Goal: Task Accomplishment & Management: Complete application form

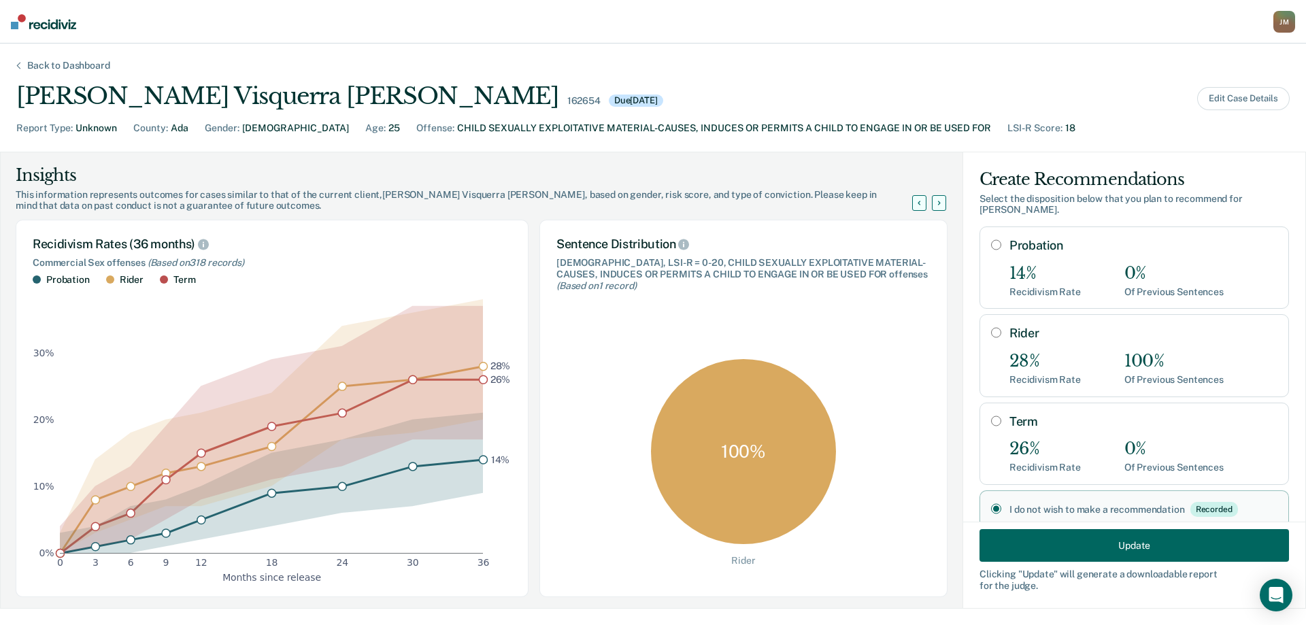
click at [75, 62] on div "Back to Dashboard" at bounding box center [69, 66] width 116 height 12
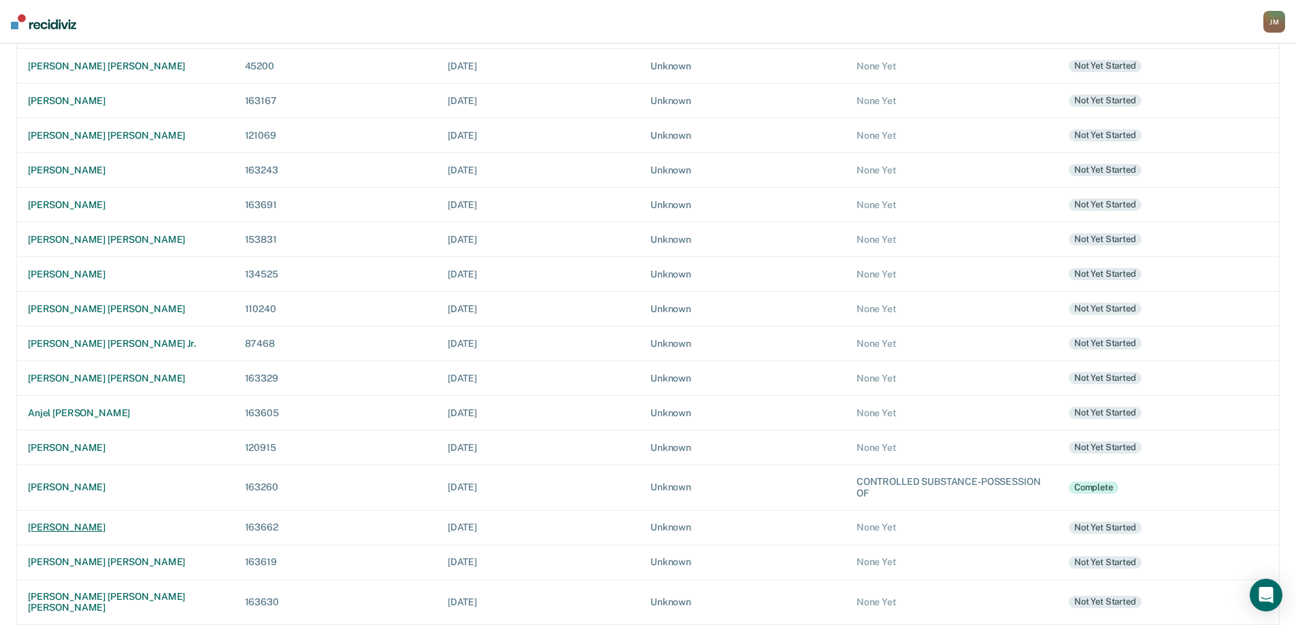
scroll to position [272, 0]
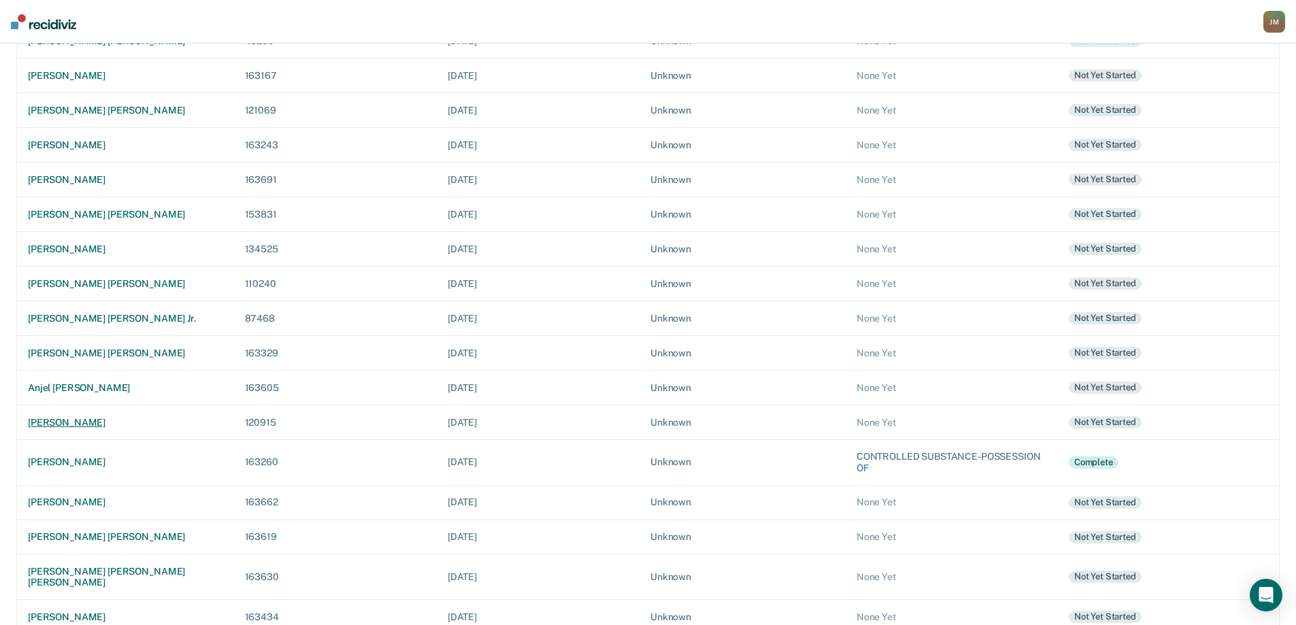
click at [136, 417] on div "[PERSON_NAME]" at bounding box center [125, 423] width 195 height 12
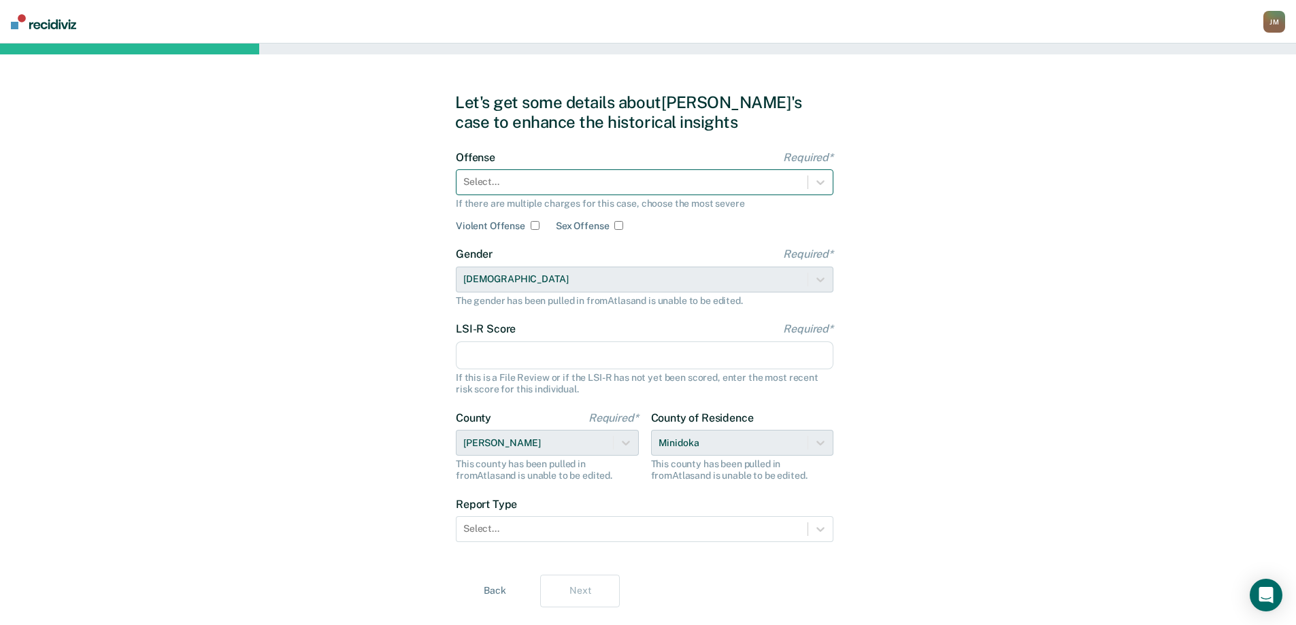
click at [569, 173] on div "Select..." at bounding box center [631, 182] width 351 height 20
click at [493, 191] on div "Select..." at bounding box center [631, 182] width 351 height 20
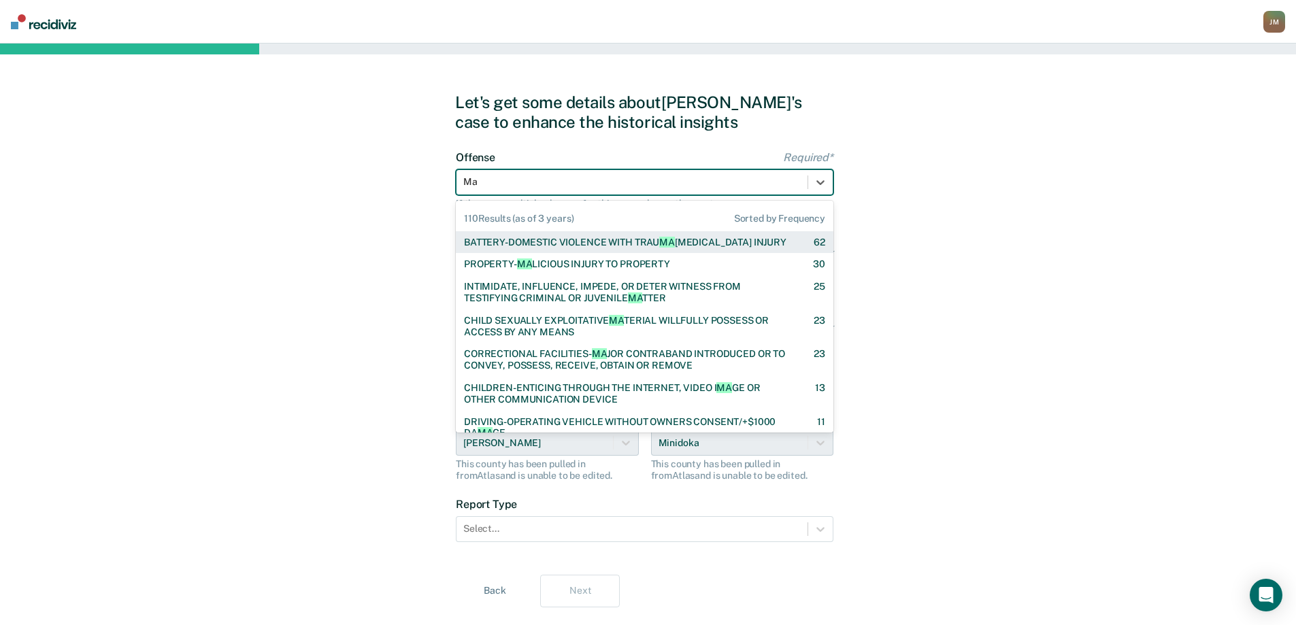
type input "Mal"
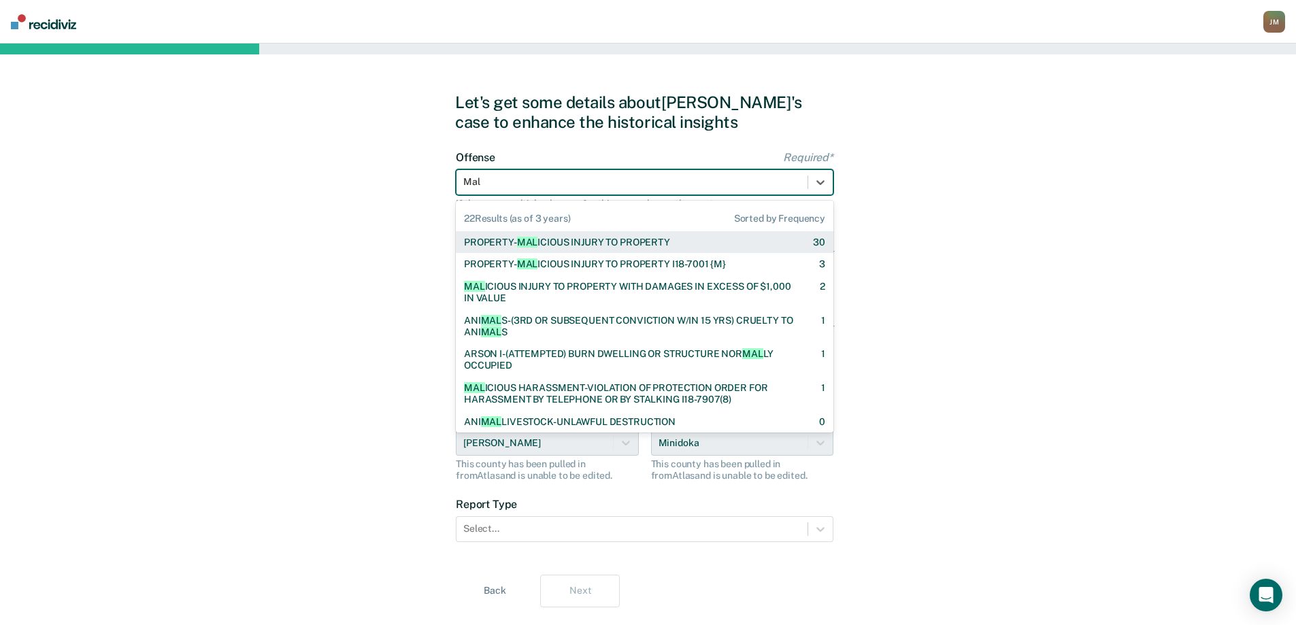
click at [536, 243] on span "MAL" at bounding box center [527, 242] width 21 height 11
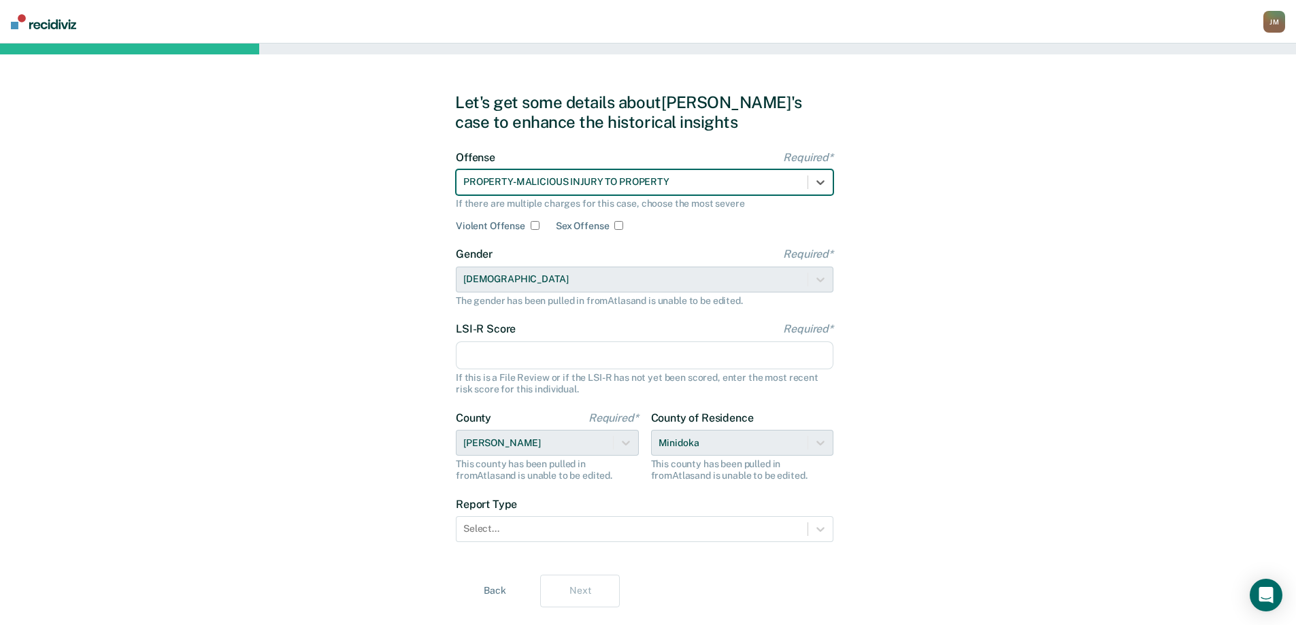
click at [534, 225] on input "Violent Offense" at bounding box center [534, 225] width 9 height 9
checkbox input "true"
click at [503, 364] on input "LSI-R Score Required*" at bounding box center [644, 355] width 377 height 29
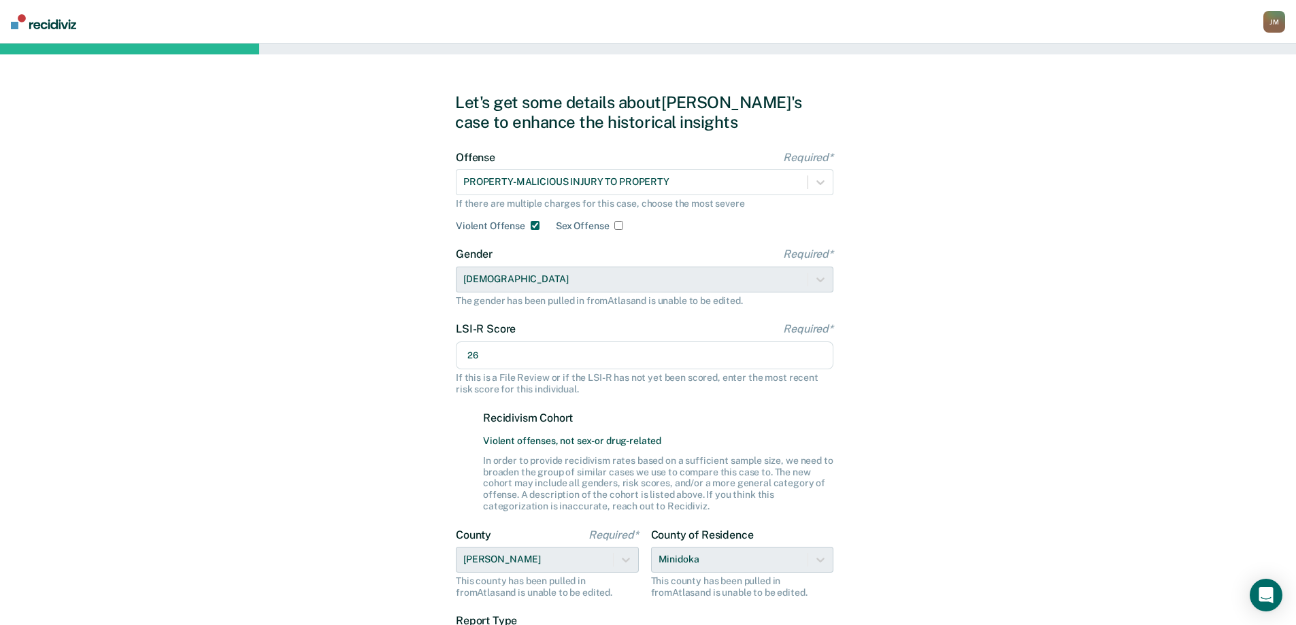
type input "26"
click at [418, 491] on div "Let's get some details about [PERSON_NAME]'s case to enhance the historical ins…" at bounding box center [648, 409] width 1296 height 730
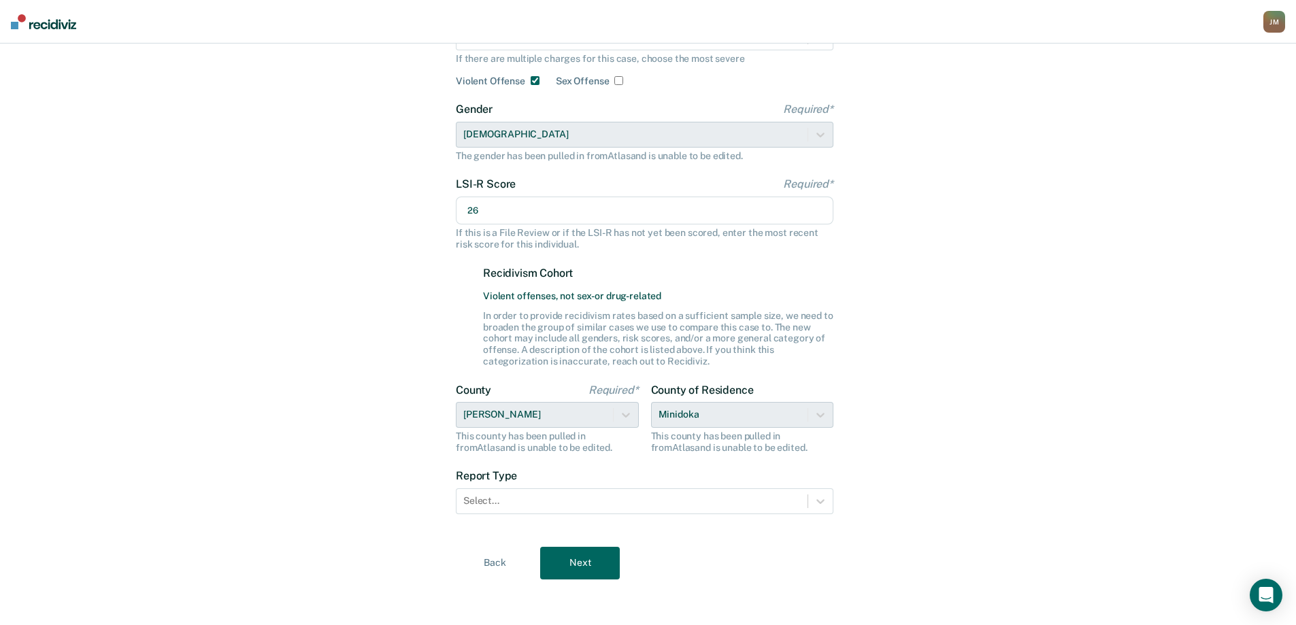
scroll to position [148, 0]
click at [680, 407] on div "County of Residence Minidoka This county has been pulled in from [GEOGRAPHIC_DA…" at bounding box center [742, 415] width 183 height 70
click at [616, 419] on div "County Required* [PERSON_NAME] This county has been pulled in from [GEOGRAPHIC_…" at bounding box center [547, 415] width 183 height 70
click at [743, 421] on div "County of Residence Minidoka This county has been pulled in from [GEOGRAPHIC_DA…" at bounding box center [742, 415] width 183 height 70
click at [558, 418] on div "County Required* [PERSON_NAME] This county has been pulled in from [GEOGRAPHIC_…" at bounding box center [547, 415] width 183 height 70
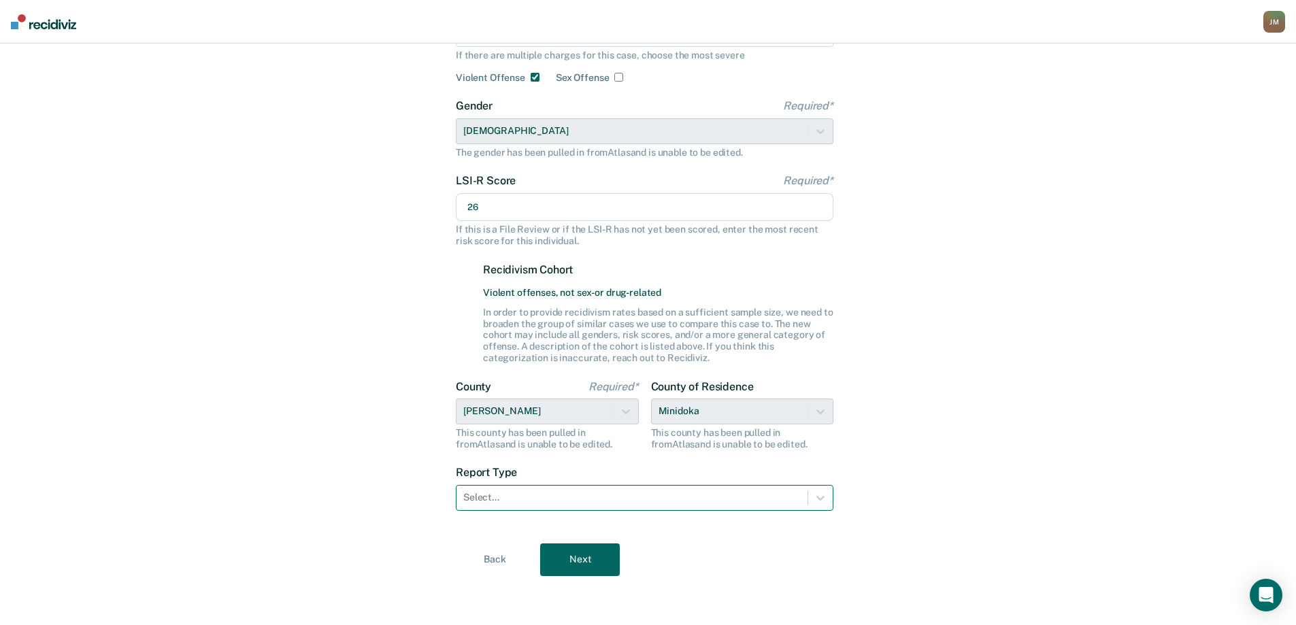
click at [782, 491] on div at bounding box center [631, 497] width 337 height 14
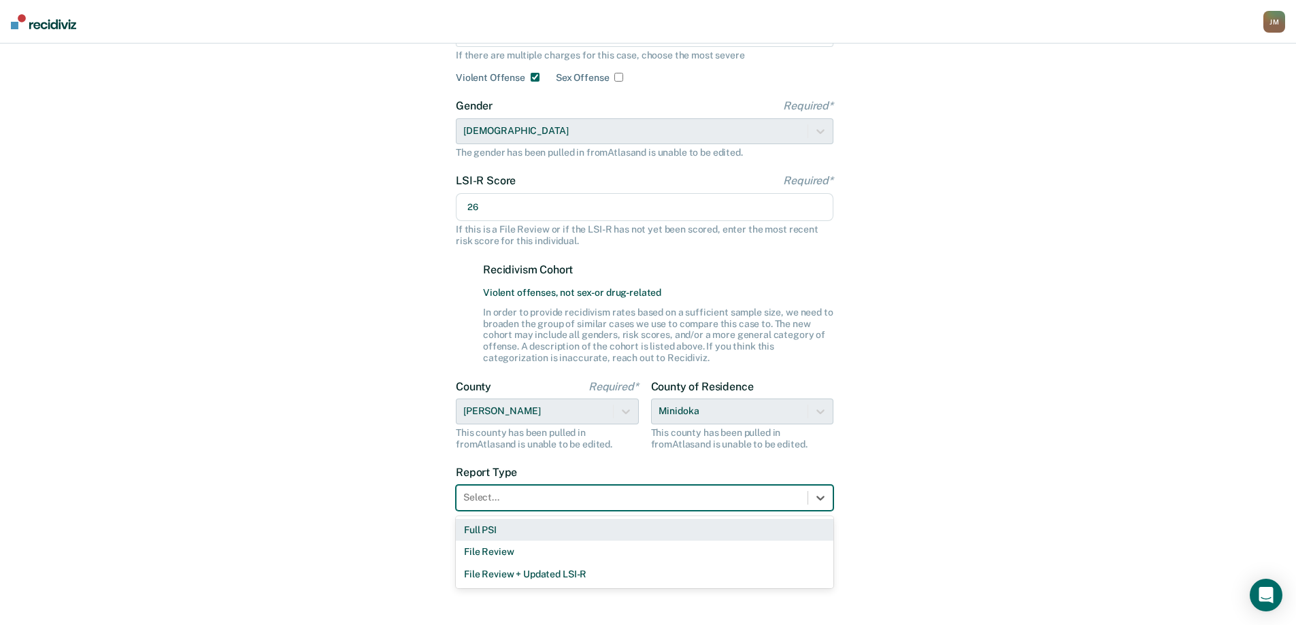
click at [558, 528] on div "Full PSI" at bounding box center [644, 530] width 377 height 22
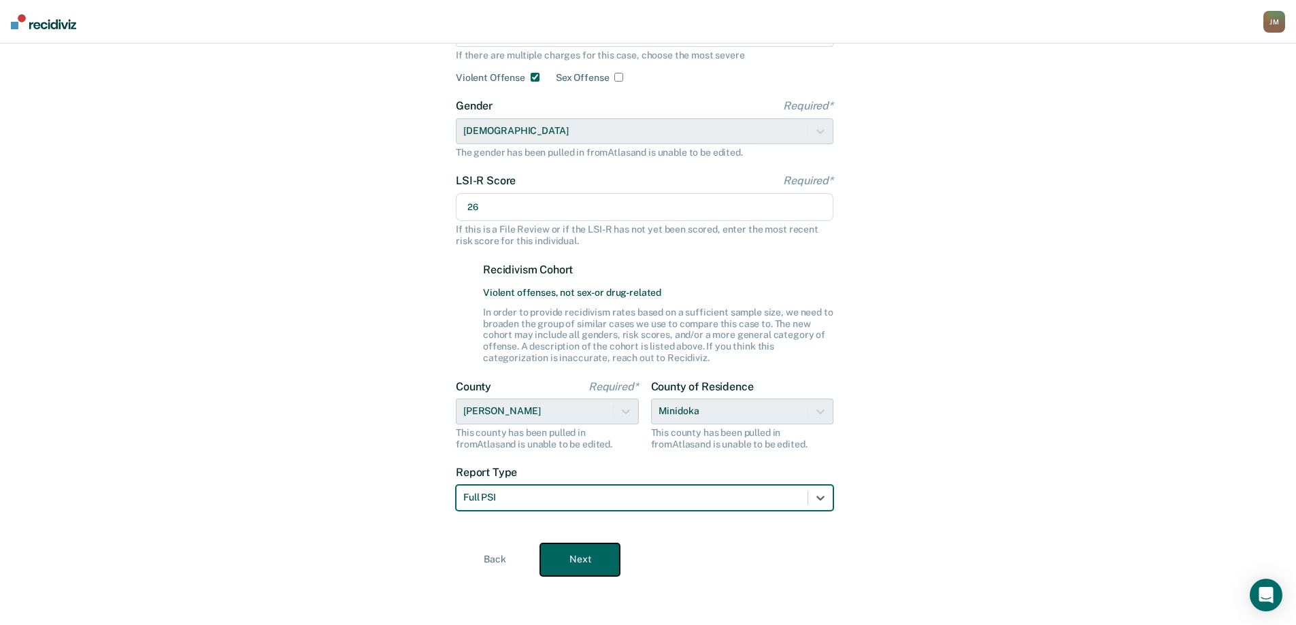
click at [603, 563] on button "Next" at bounding box center [580, 559] width 80 height 33
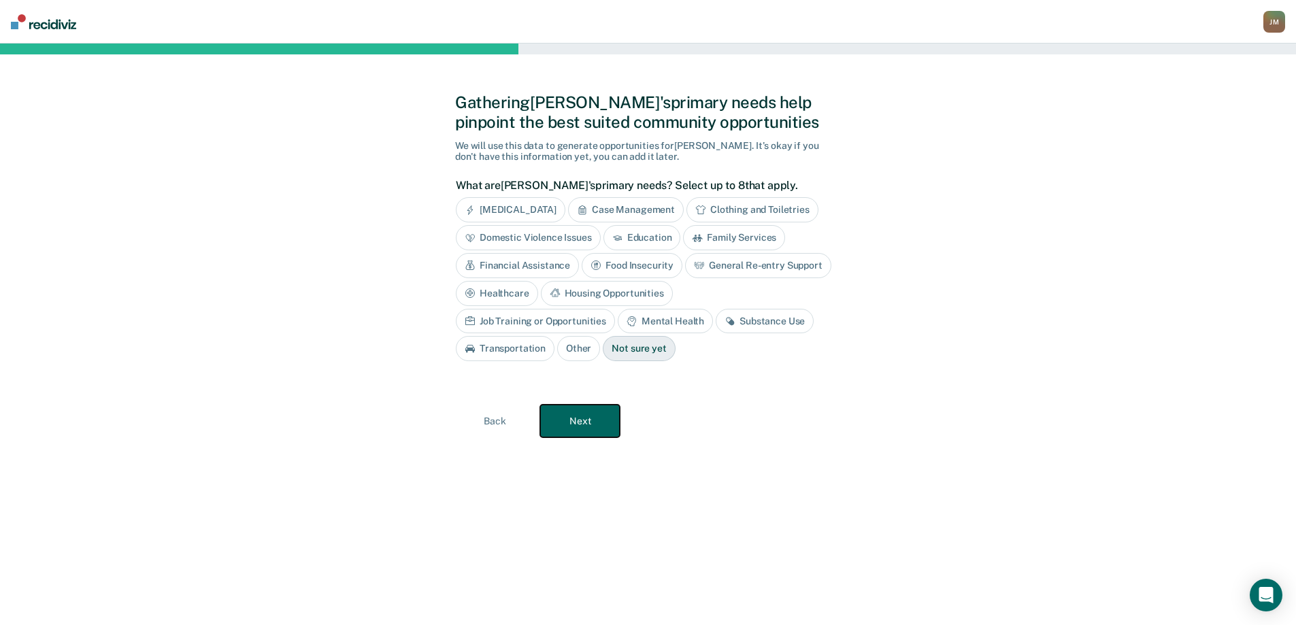
scroll to position [0, 0]
click at [543, 211] on div "[MEDICAL_DATA]" at bounding box center [516, 209] width 110 height 25
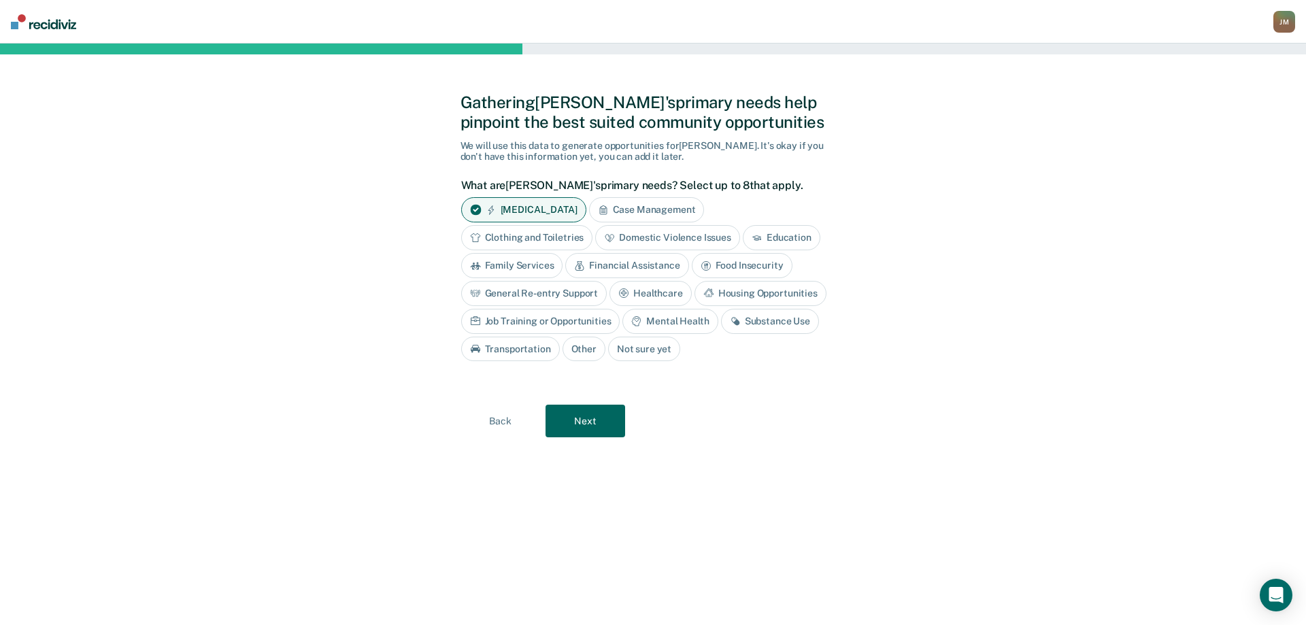
click at [658, 206] on div "Case Management" at bounding box center [647, 209] width 116 height 25
click at [769, 232] on div "Education" at bounding box center [782, 237] width 78 height 25
click at [587, 293] on div "General Re-entry Support" at bounding box center [534, 293] width 146 height 25
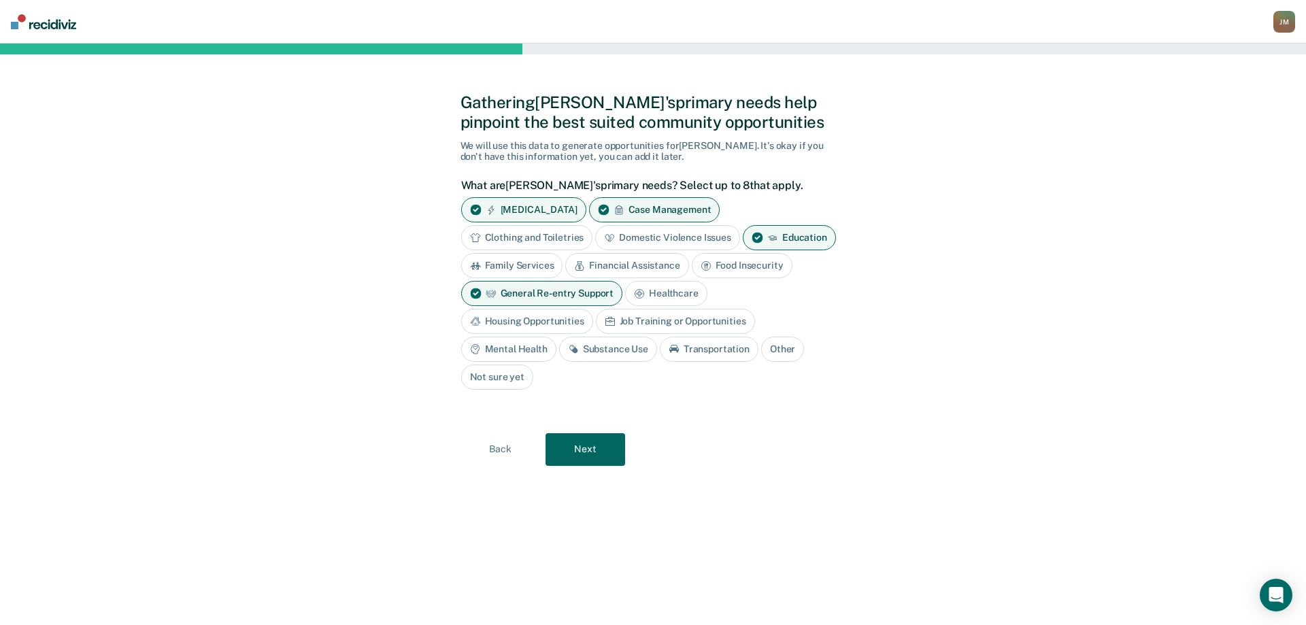
click at [529, 349] on div "Mental Health" at bounding box center [508, 349] width 95 height 25
click at [622, 347] on div "Substance Use" at bounding box center [624, 349] width 98 height 25
click at [611, 457] on button "Next" at bounding box center [585, 449] width 80 height 33
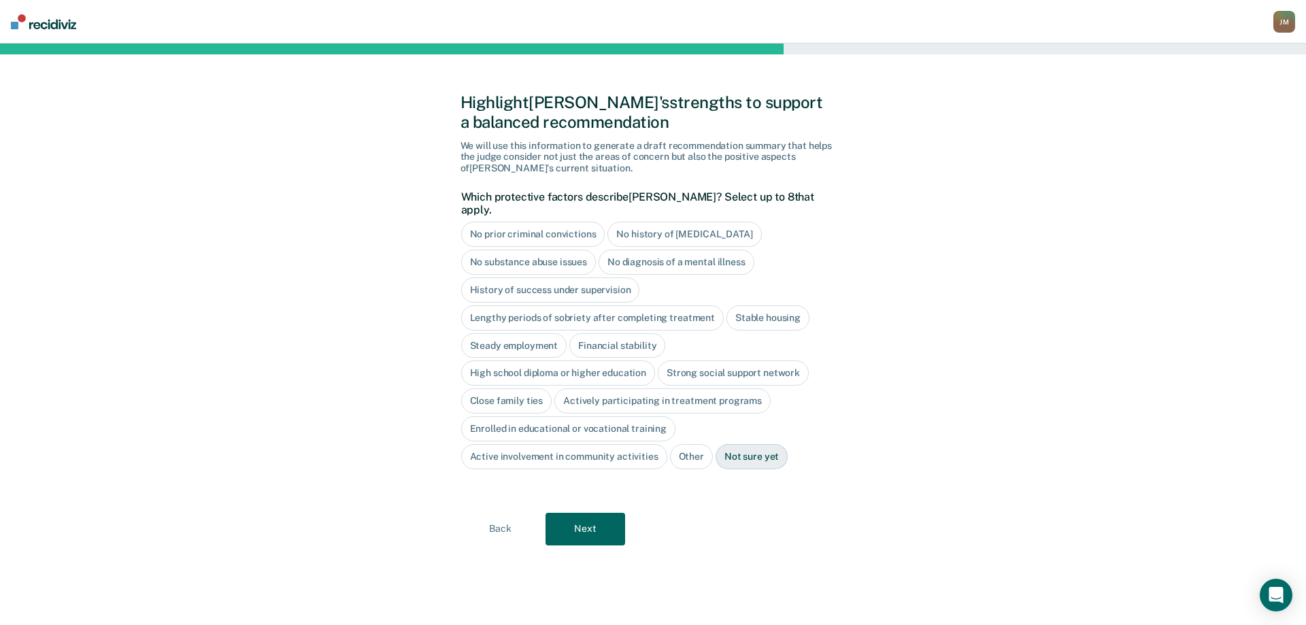
click at [528, 388] on div "Close family ties" at bounding box center [506, 400] width 91 height 25
click at [603, 448] on div "Active involvement in community activities" at bounding box center [564, 456] width 206 height 25
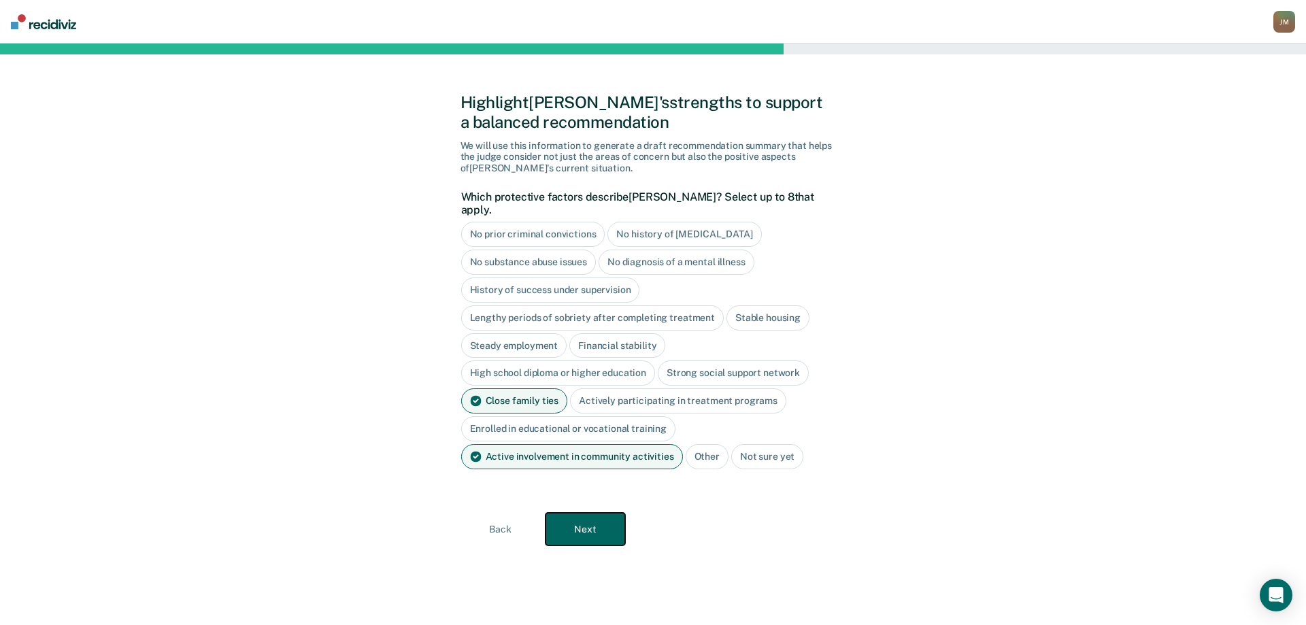
click at [614, 524] on button "Next" at bounding box center [585, 529] width 80 height 33
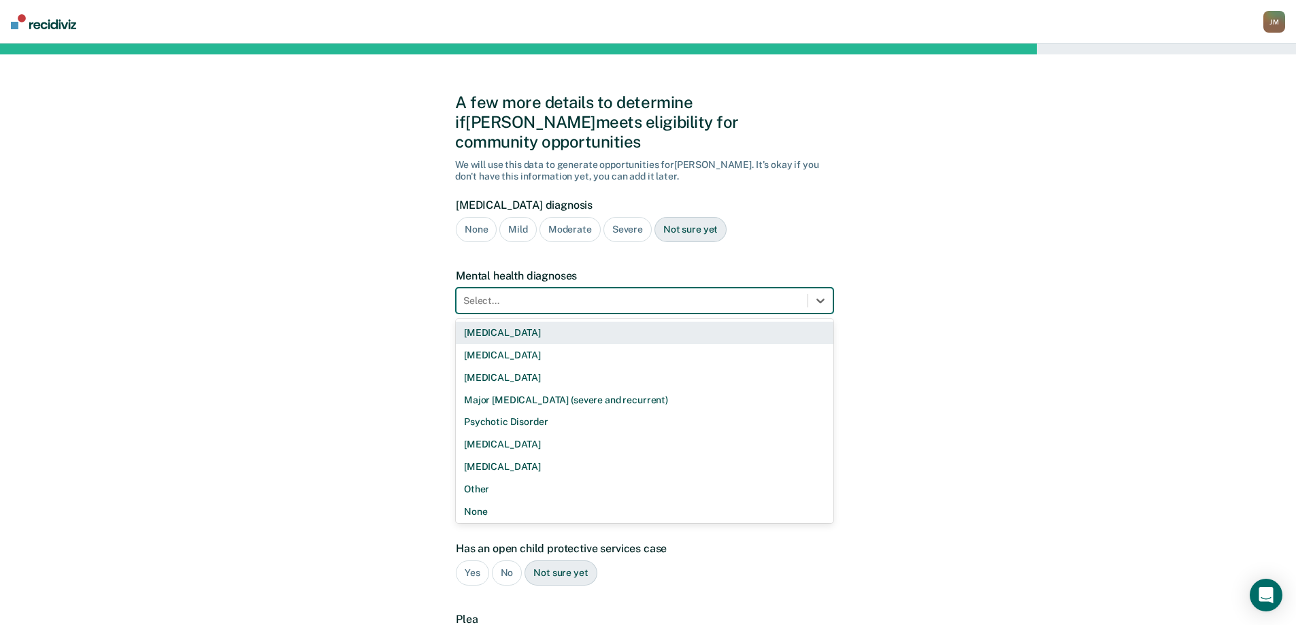
click at [642, 294] on div at bounding box center [631, 301] width 337 height 14
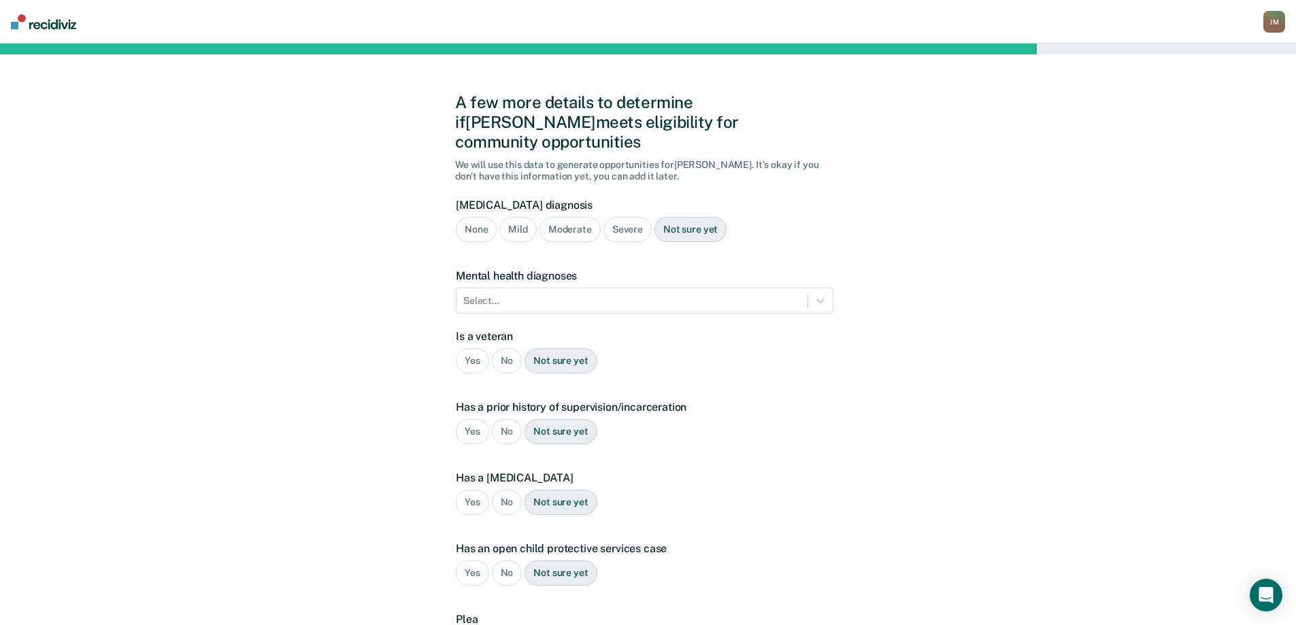
click at [970, 377] on div "A few more details to determine if [PERSON_NAME] meets eligibility for communit…" at bounding box center [648, 413] width 1296 height 738
click at [548, 294] on div at bounding box center [631, 301] width 337 height 14
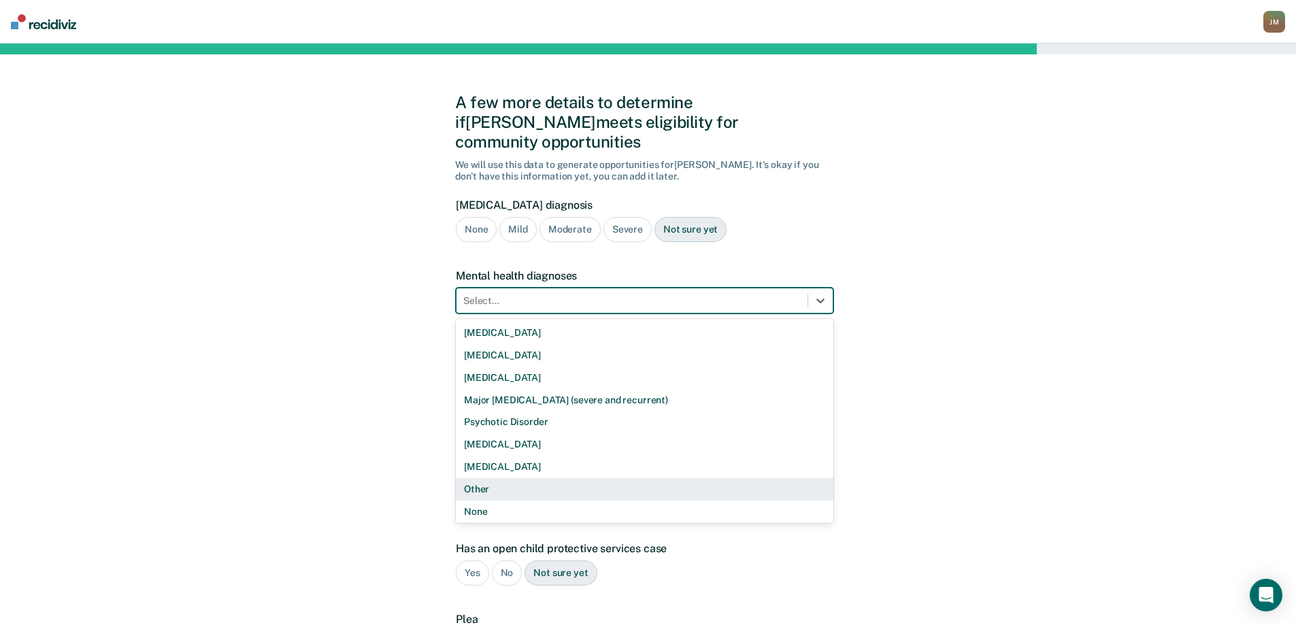
click at [495, 478] on div "Other" at bounding box center [644, 489] width 377 height 22
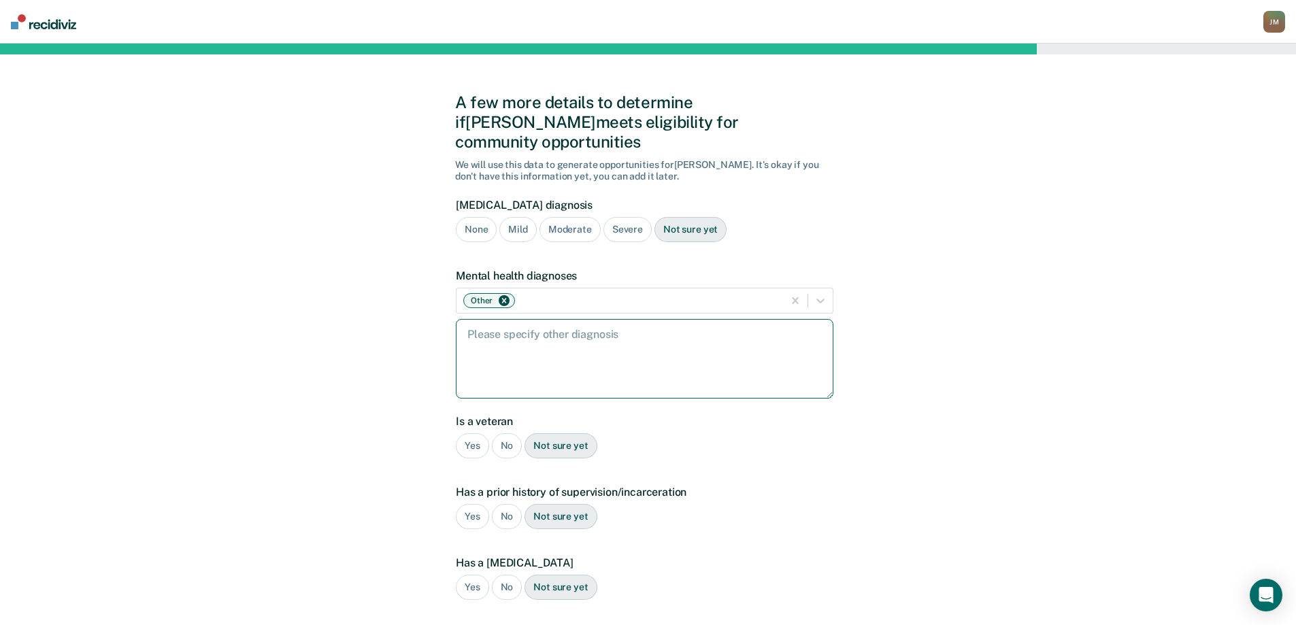
click at [525, 341] on textarea at bounding box center [644, 359] width 377 height 80
click at [505, 299] on icon "Remove Other" at bounding box center [504, 301] width 5 height 5
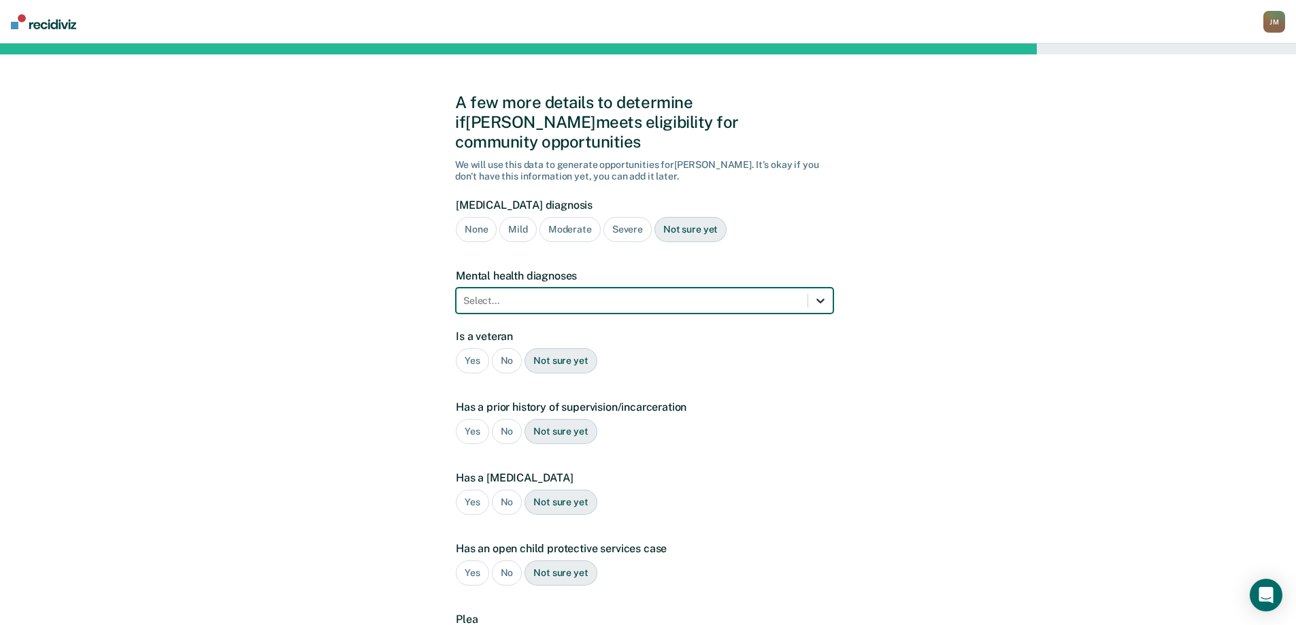
click at [815, 294] on icon at bounding box center [820, 301] width 14 height 14
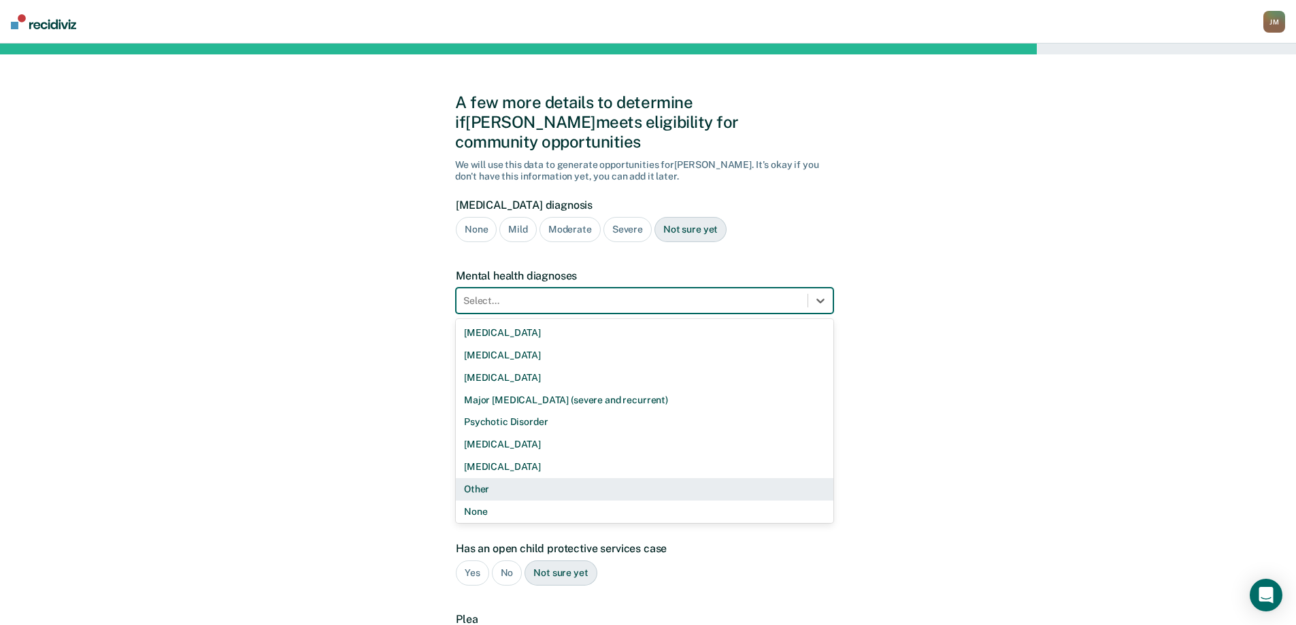
scroll to position [2, 0]
click at [492, 476] on div "Other" at bounding box center [644, 487] width 377 height 22
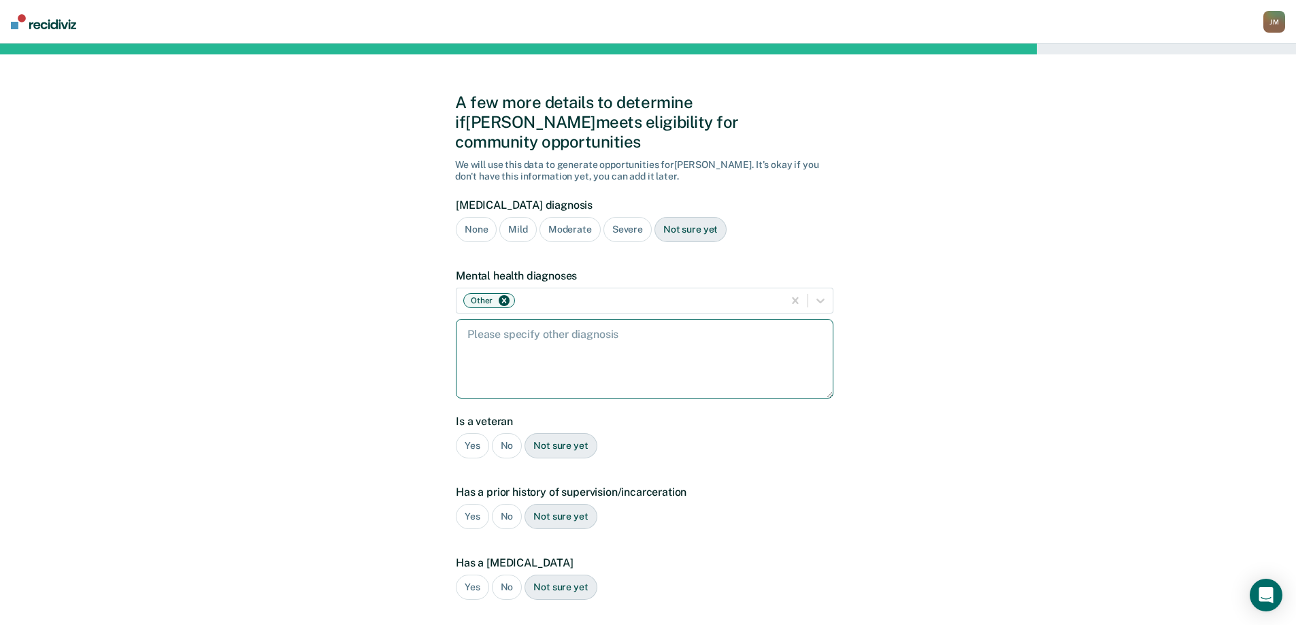
click at [505, 319] on textarea at bounding box center [644, 359] width 377 height 80
type textarea "[MEDICAL_DATA]"
click at [507, 433] on div "No" at bounding box center [507, 445] width 31 height 25
click at [474, 504] on div "Yes" at bounding box center [472, 516] width 33 height 25
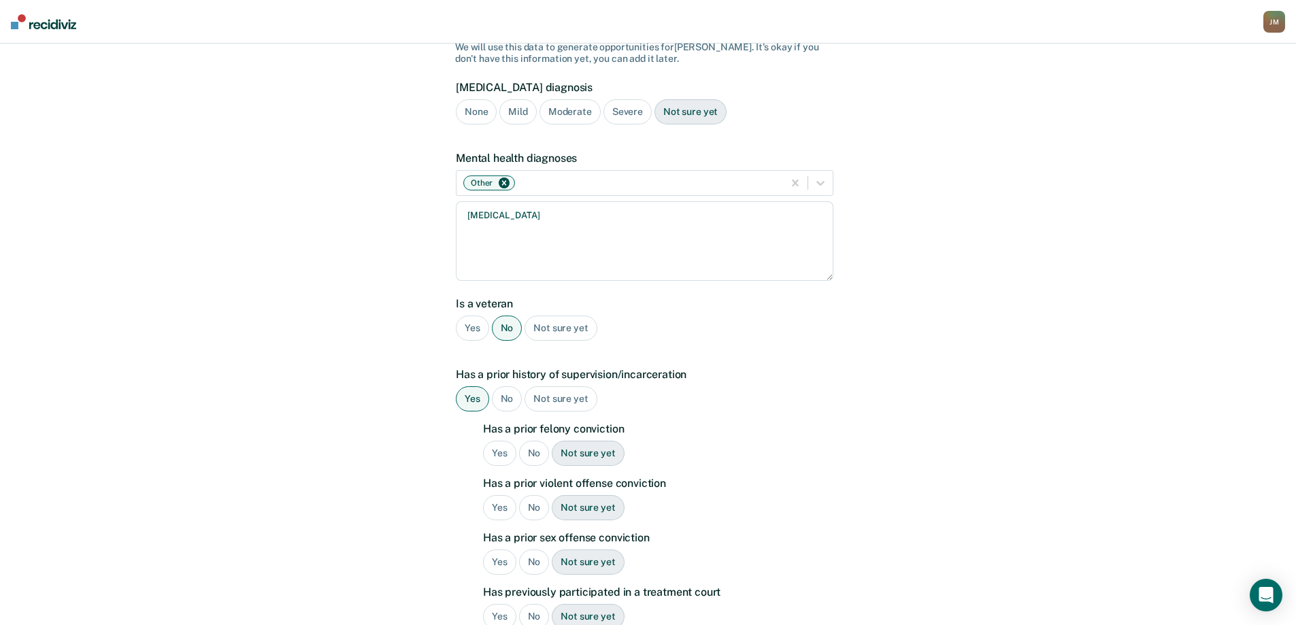
scroll to position [136, 0]
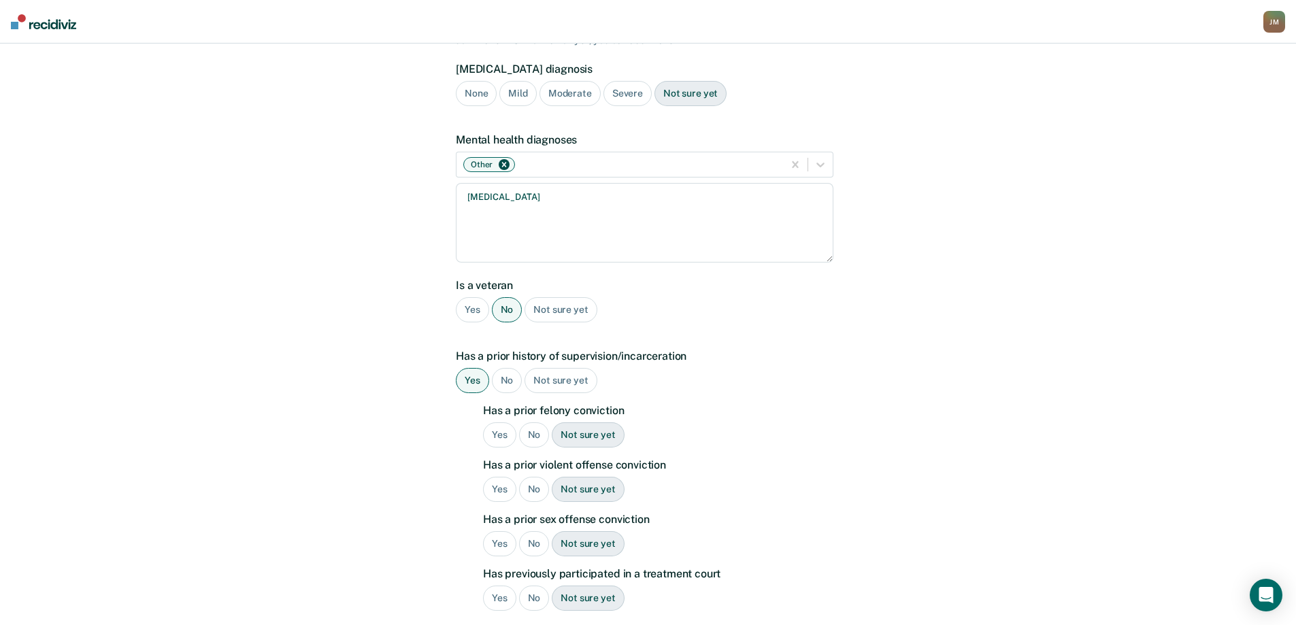
click at [506, 422] on div "Yes" at bounding box center [499, 434] width 33 height 25
click at [501, 477] on div "Yes" at bounding box center [499, 489] width 33 height 25
click at [526, 531] on div "No" at bounding box center [534, 543] width 31 height 25
click at [535, 586] on div "No" at bounding box center [534, 598] width 31 height 25
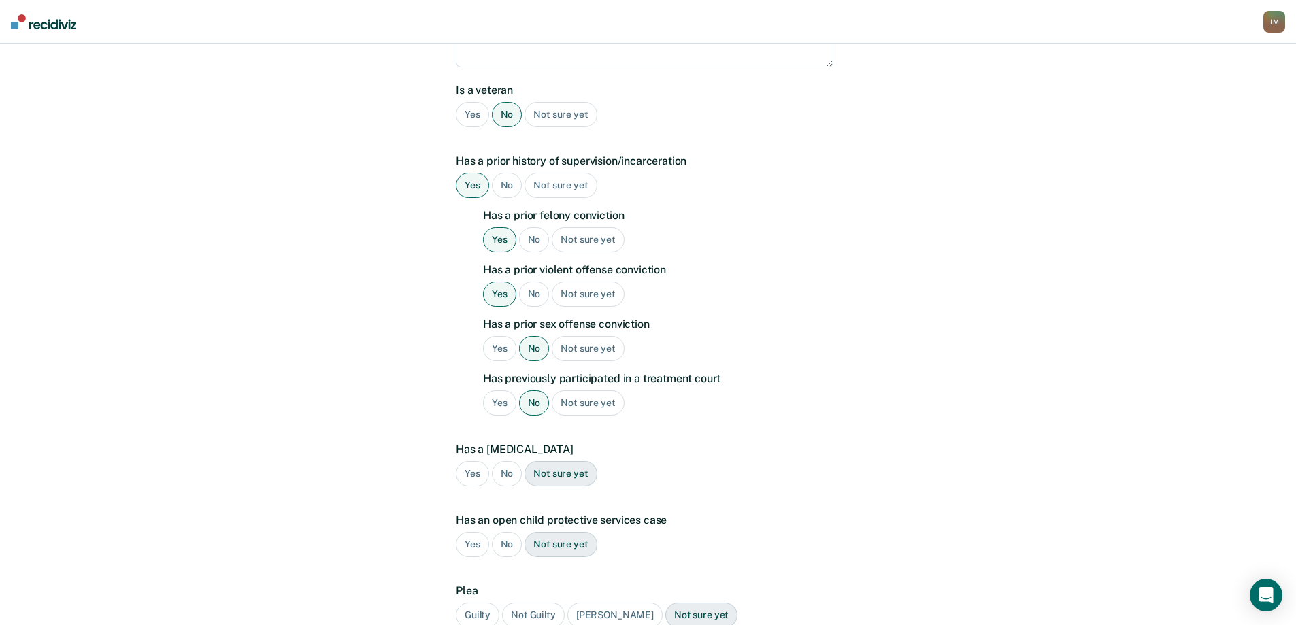
scroll to position [408, 0]
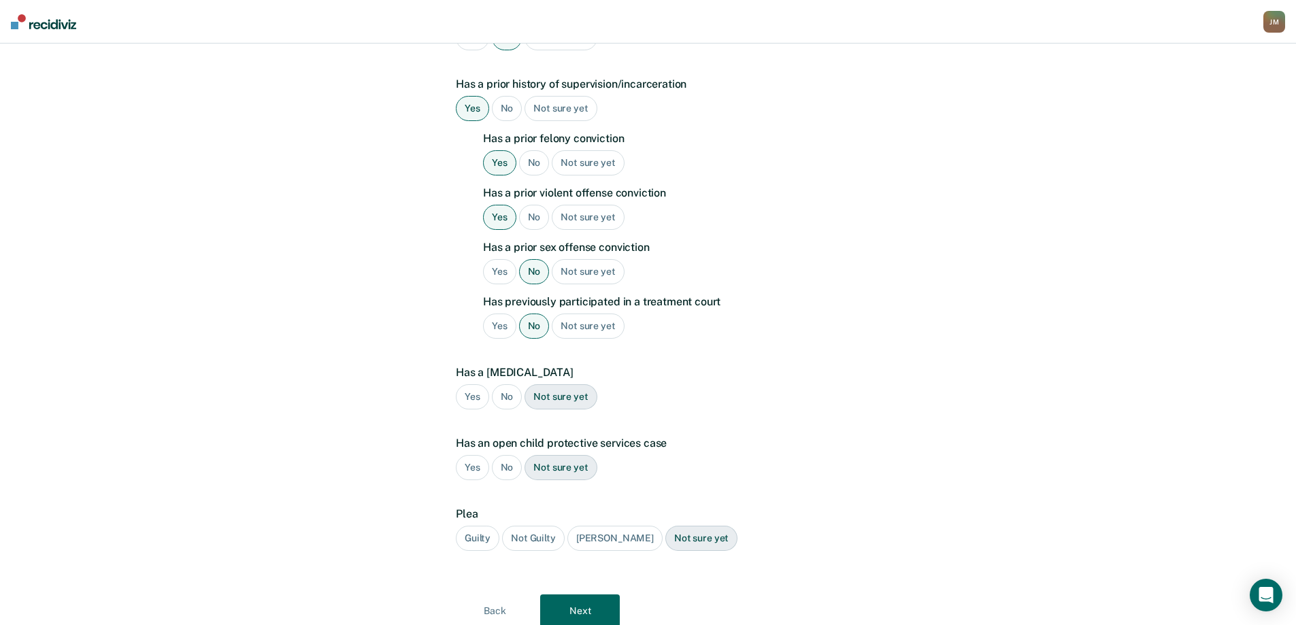
click at [502, 384] on div "No" at bounding box center [507, 396] width 31 height 25
click at [510, 455] on div "No" at bounding box center [507, 467] width 31 height 25
click at [479, 526] on div "Guilty" at bounding box center [478, 538] width 44 height 25
click at [586, 596] on button "Next" at bounding box center [580, 610] width 80 height 33
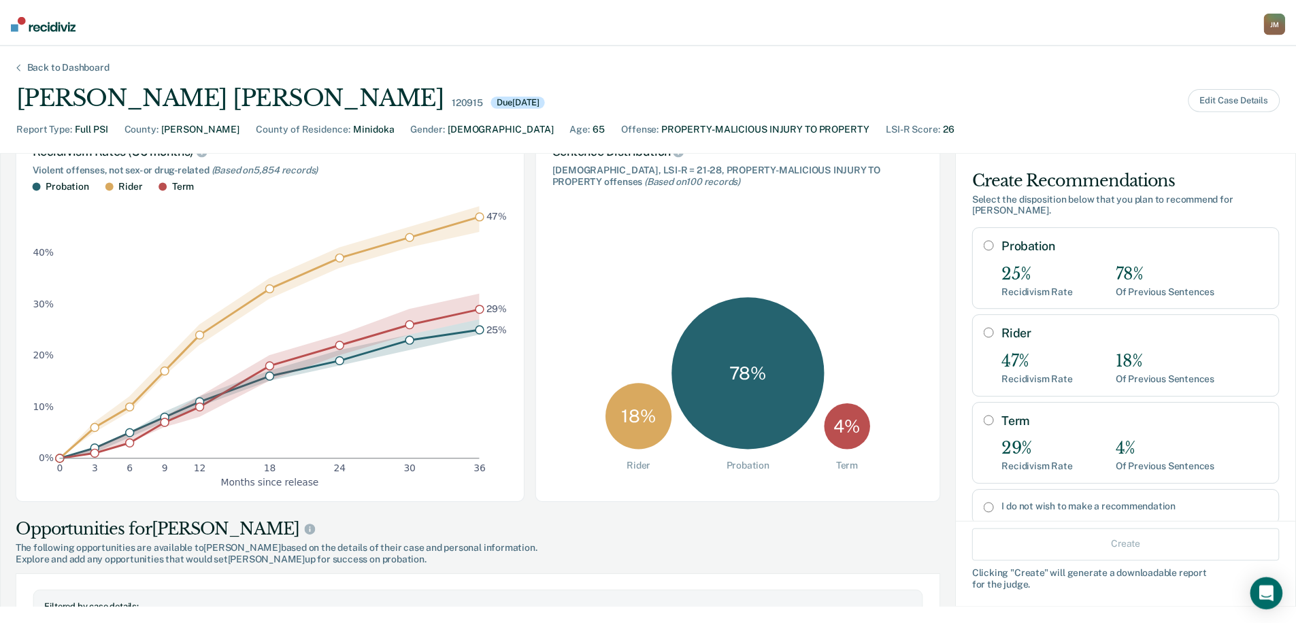
scroll to position [136, 0]
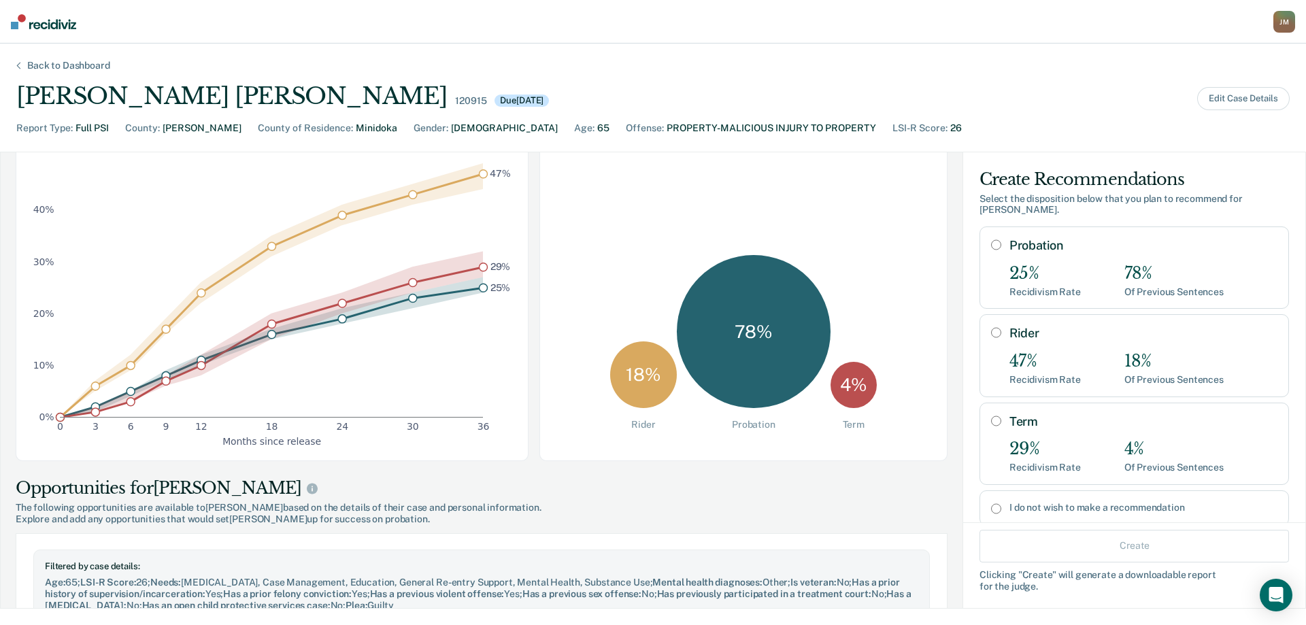
click at [991, 239] on input "Probation" at bounding box center [996, 244] width 10 height 11
radio input "true"
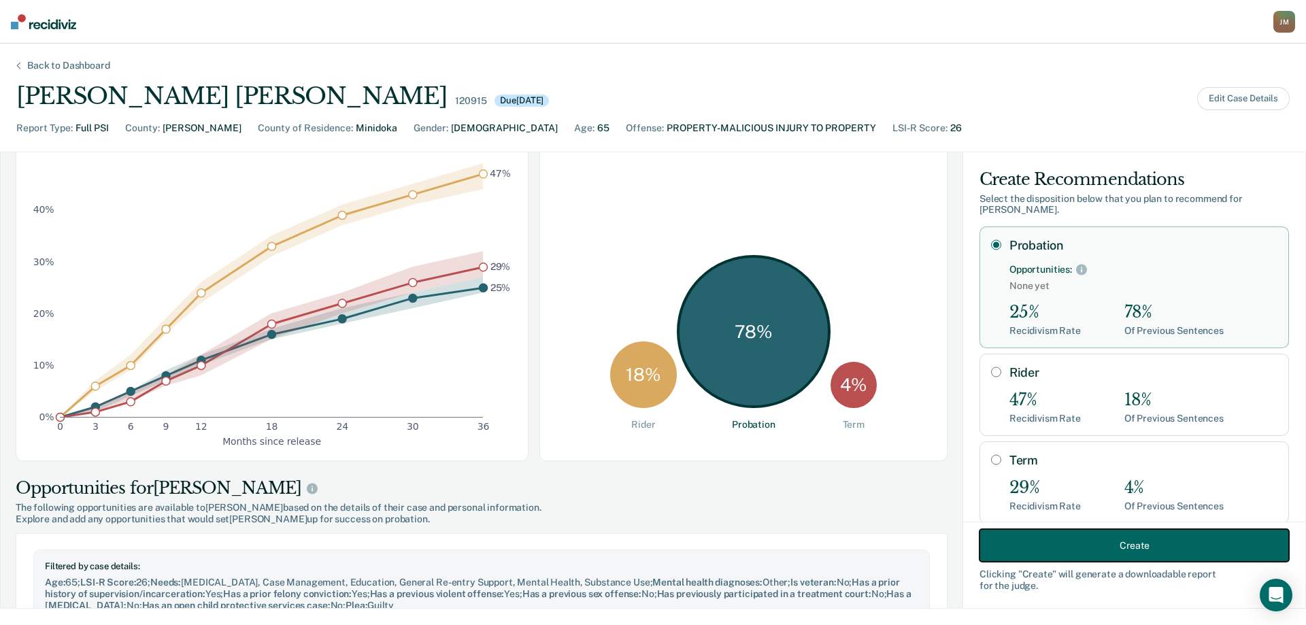
click at [1054, 557] on button "Create" at bounding box center [1133, 545] width 309 height 33
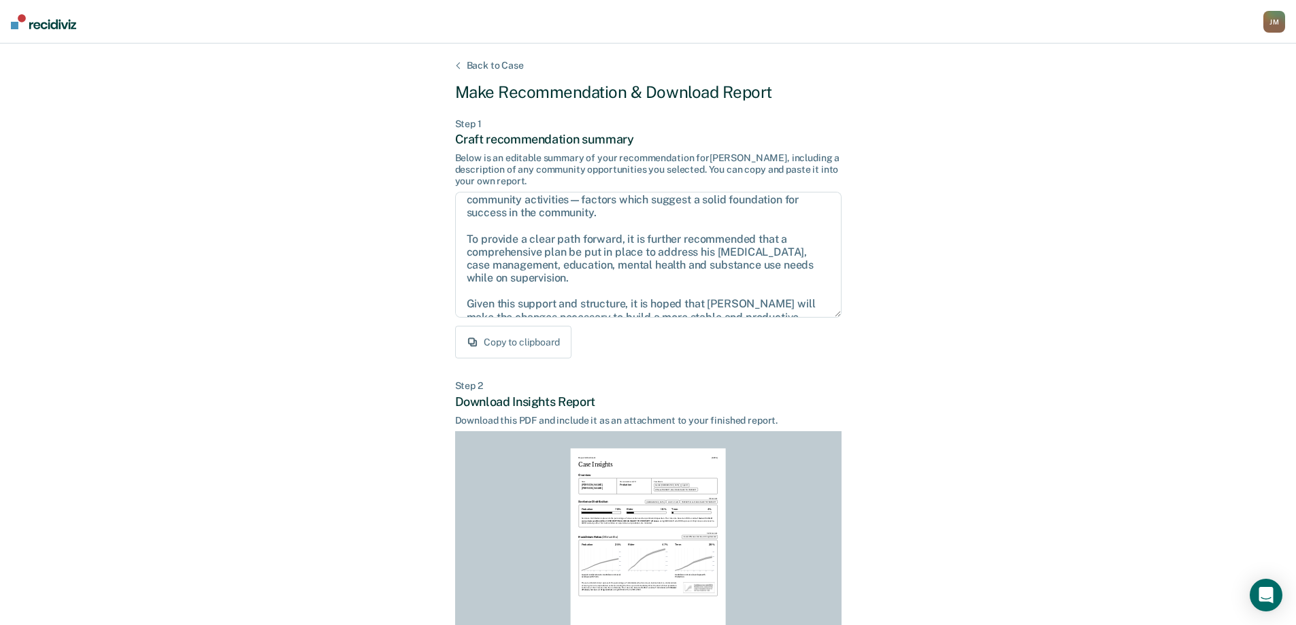
scroll to position [68, 0]
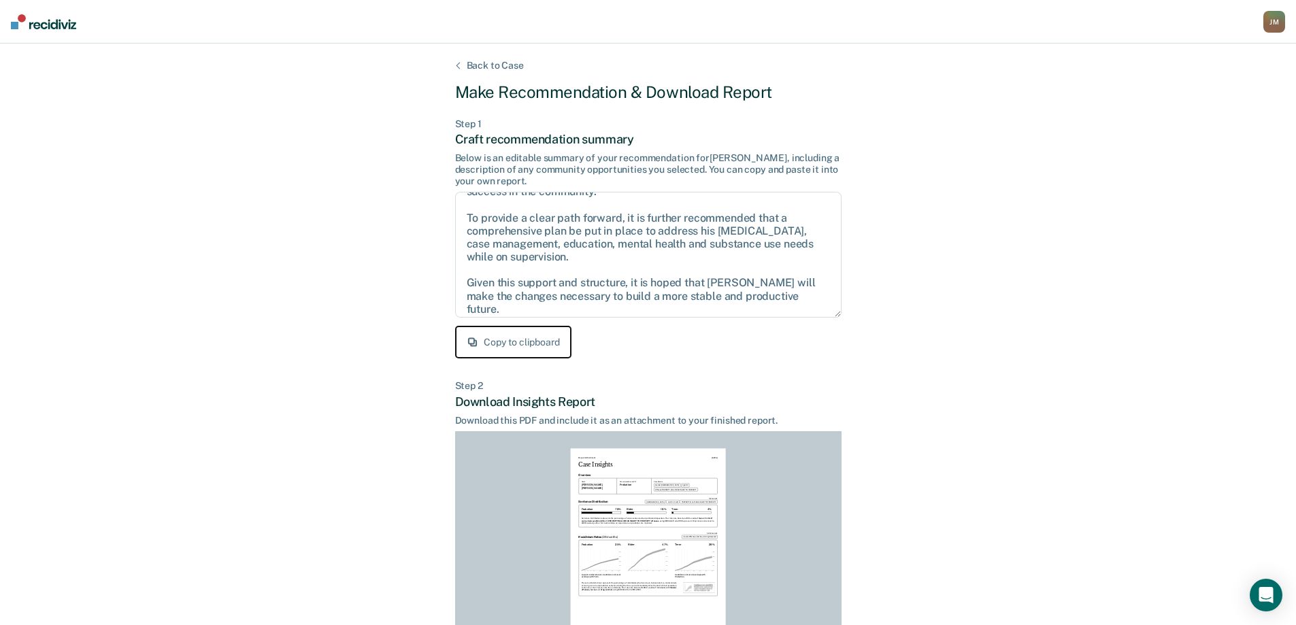
click at [529, 348] on button "Copy to clipboard" at bounding box center [513, 342] width 116 height 33
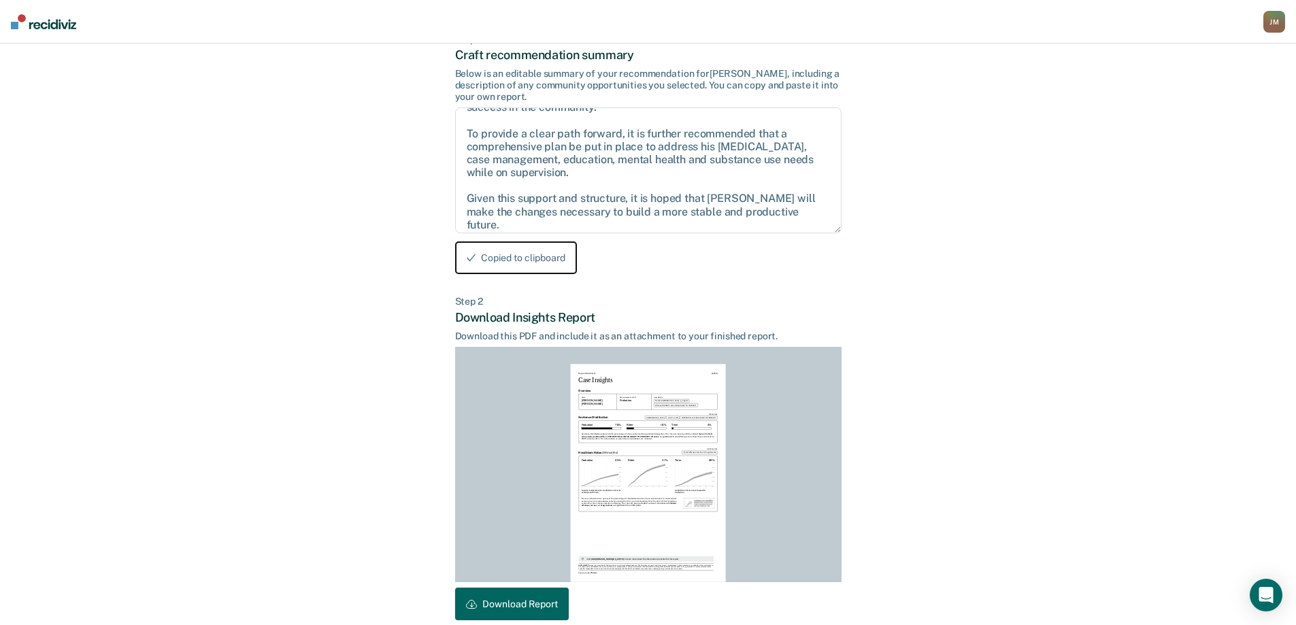
scroll to position [150, 0]
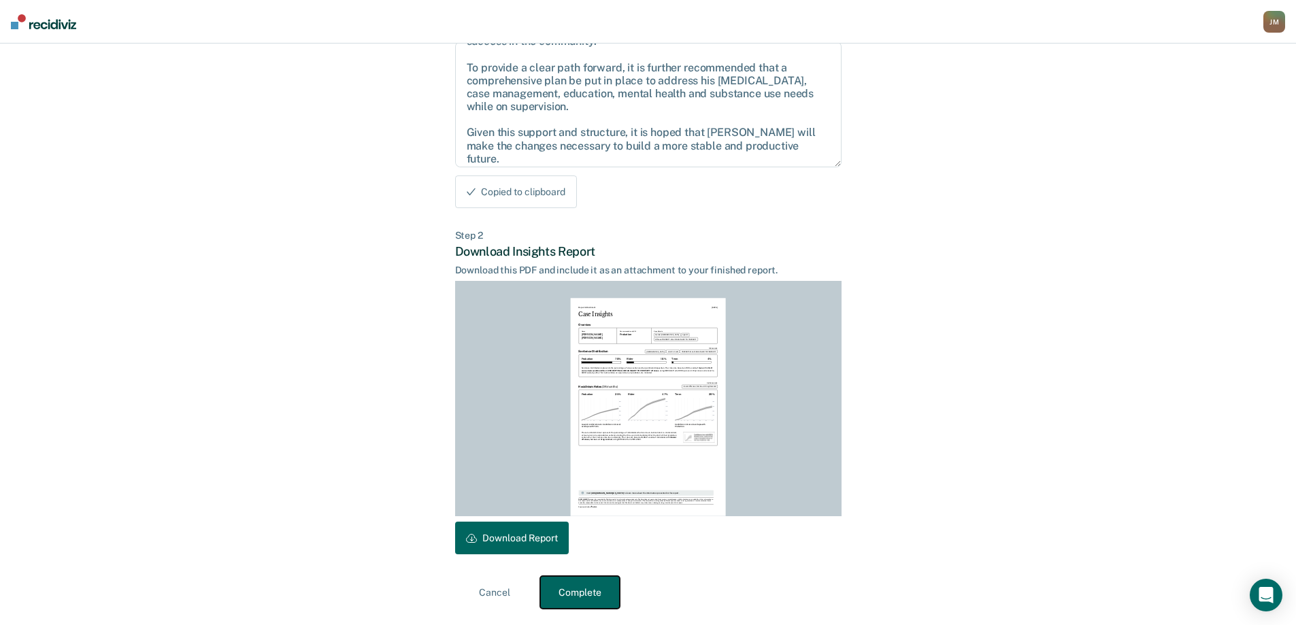
click at [603, 596] on button "Complete" at bounding box center [580, 592] width 80 height 33
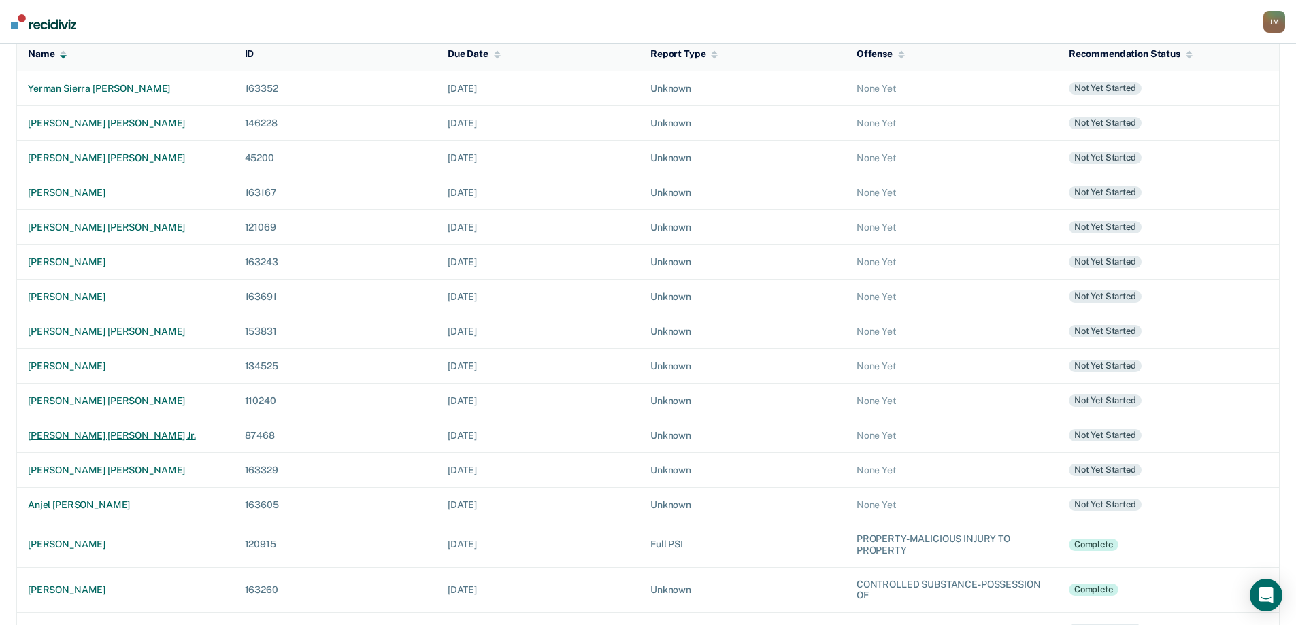
scroll to position [204, 0]
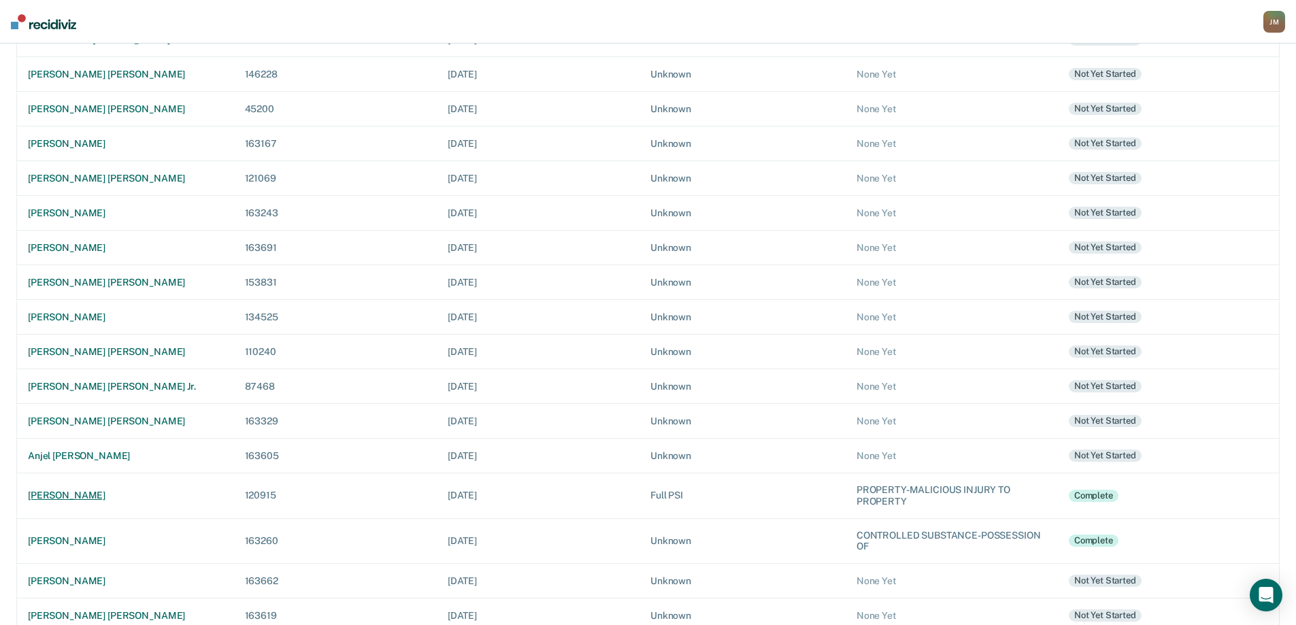
click at [139, 496] on div "[PERSON_NAME]" at bounding box center [125, 496] width 195 height 12
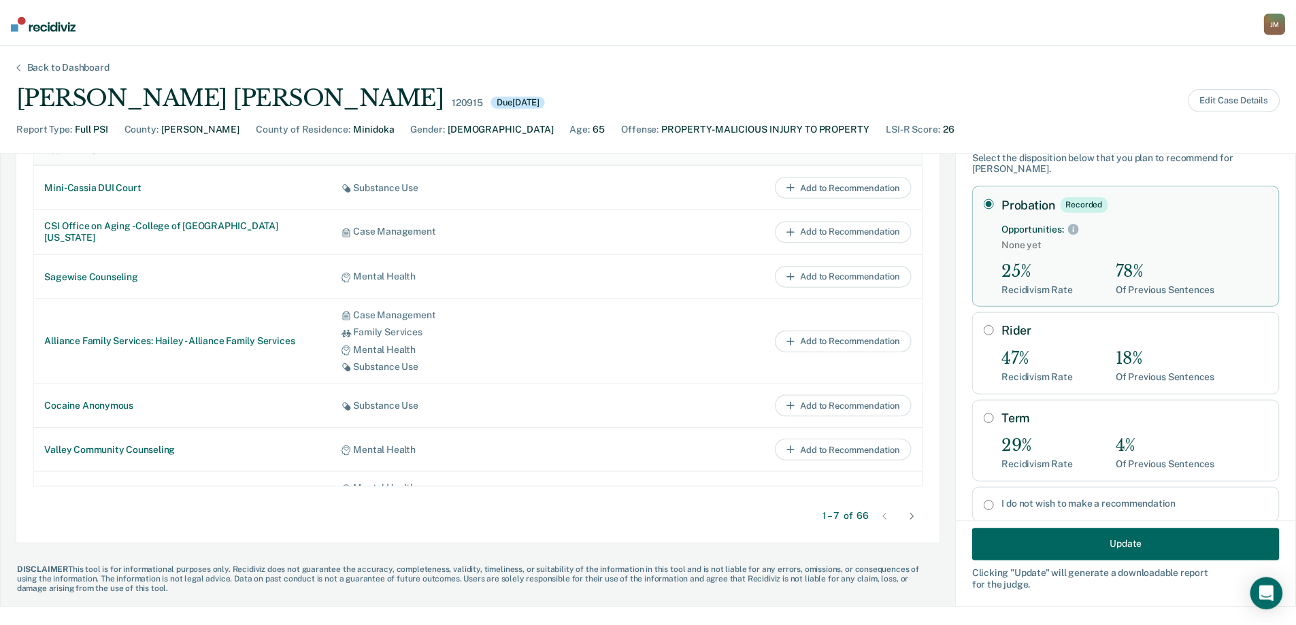
scroll to position [65, 0]
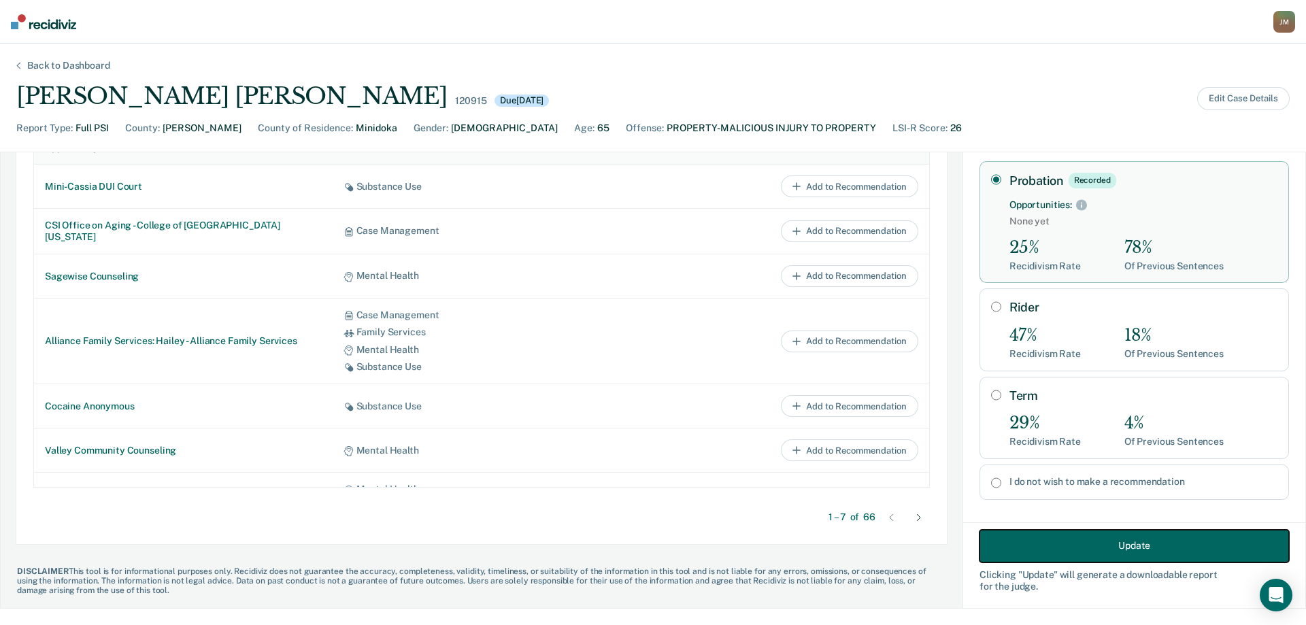
click at [1009, 552] on button "Update" at bounding box center [1133, 545] width 309 height 33
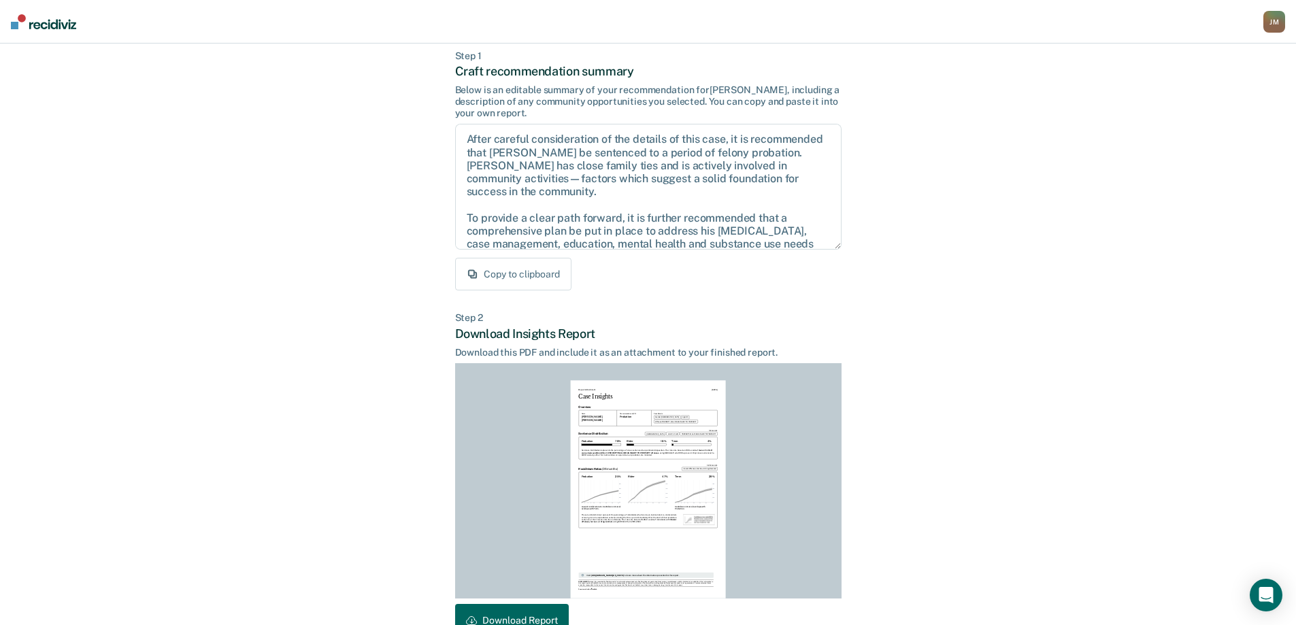
scroll to position [150, 0]
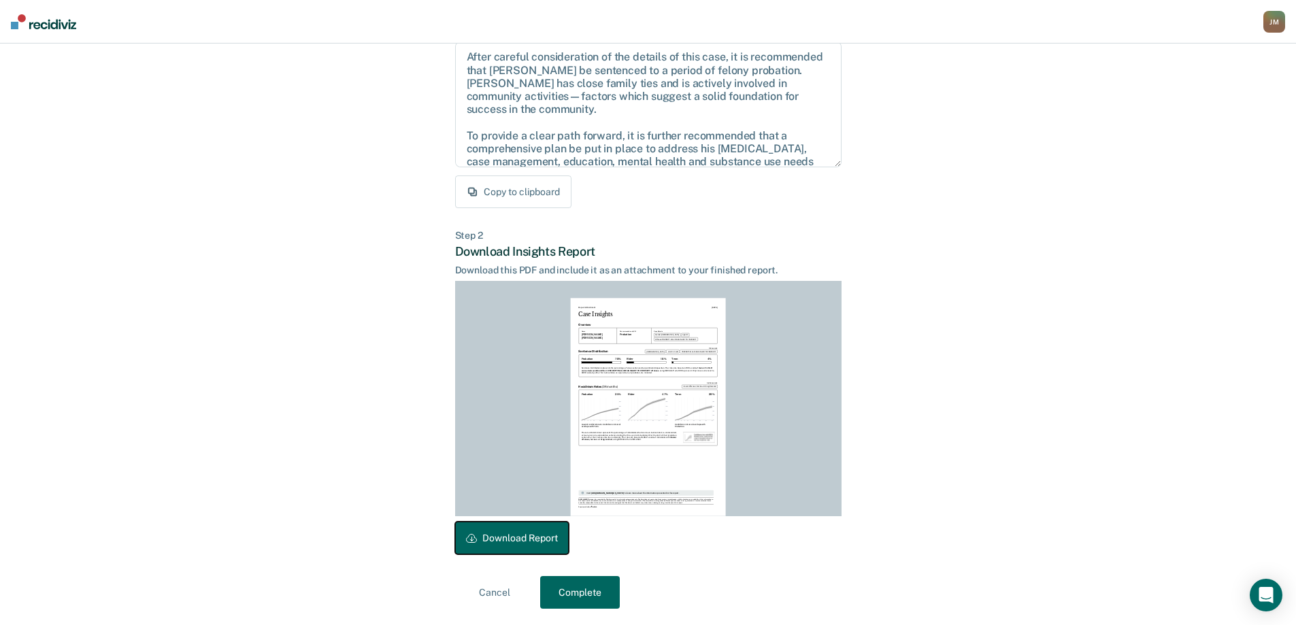
click at [532, 539] on button "Download Report" at bounding box center [512, 538] width 114 height 33
